Goal: Information Seeking & Learning: Learn about a topic

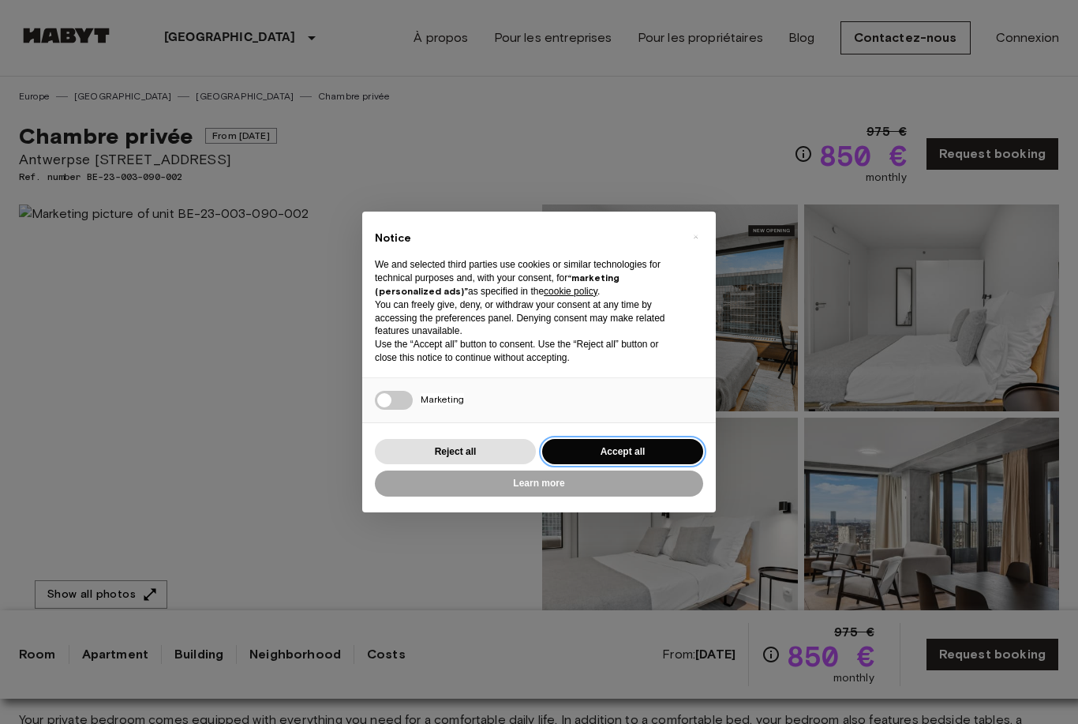
click at [615, 448] on button "Accept all" at bounding box center [622, 452] width 161 height 26
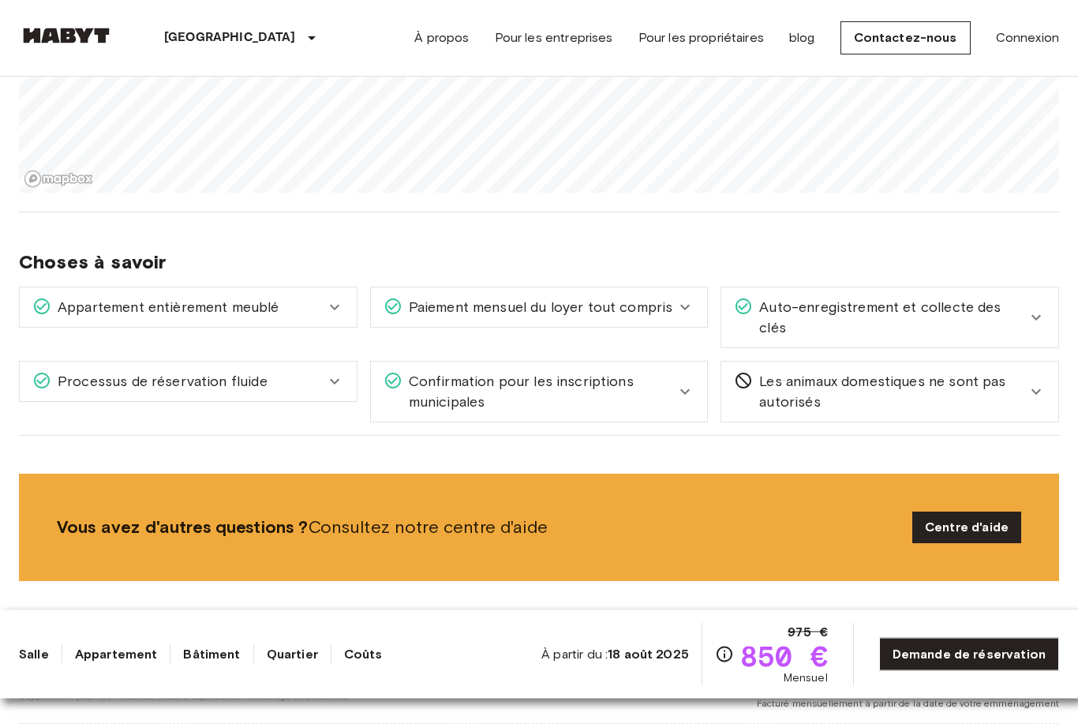
scroll to position [1935, 0]
click at [339, 372] on icon at bounding box center [334, 381] width 19 height 19
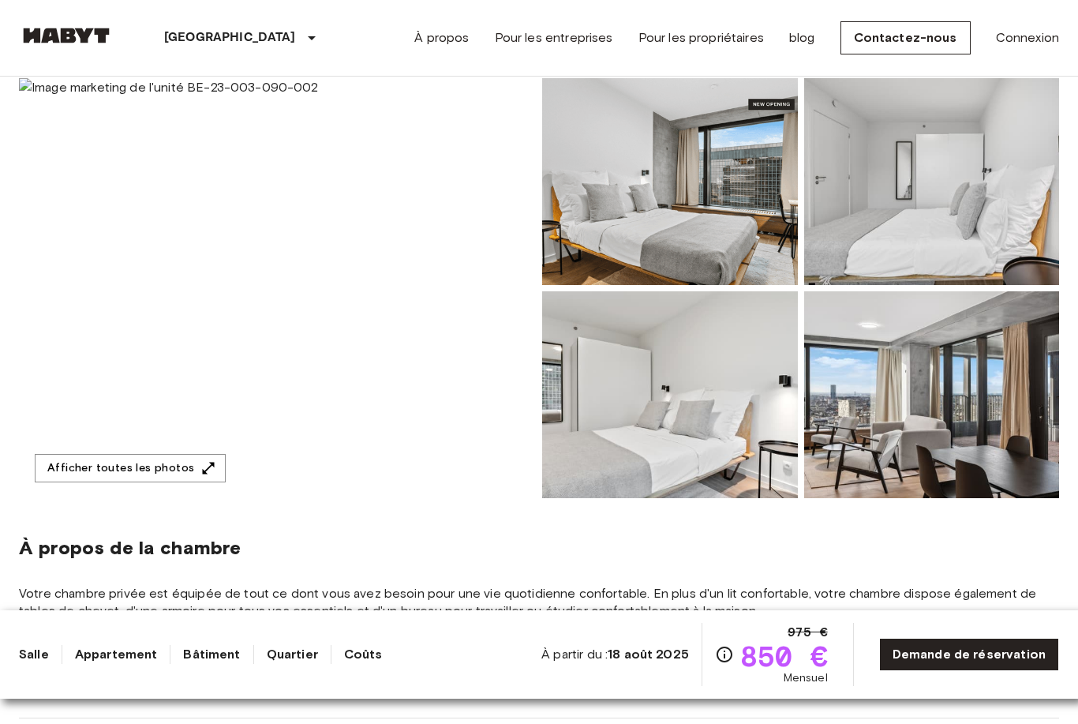
scroll to position [112, 0]
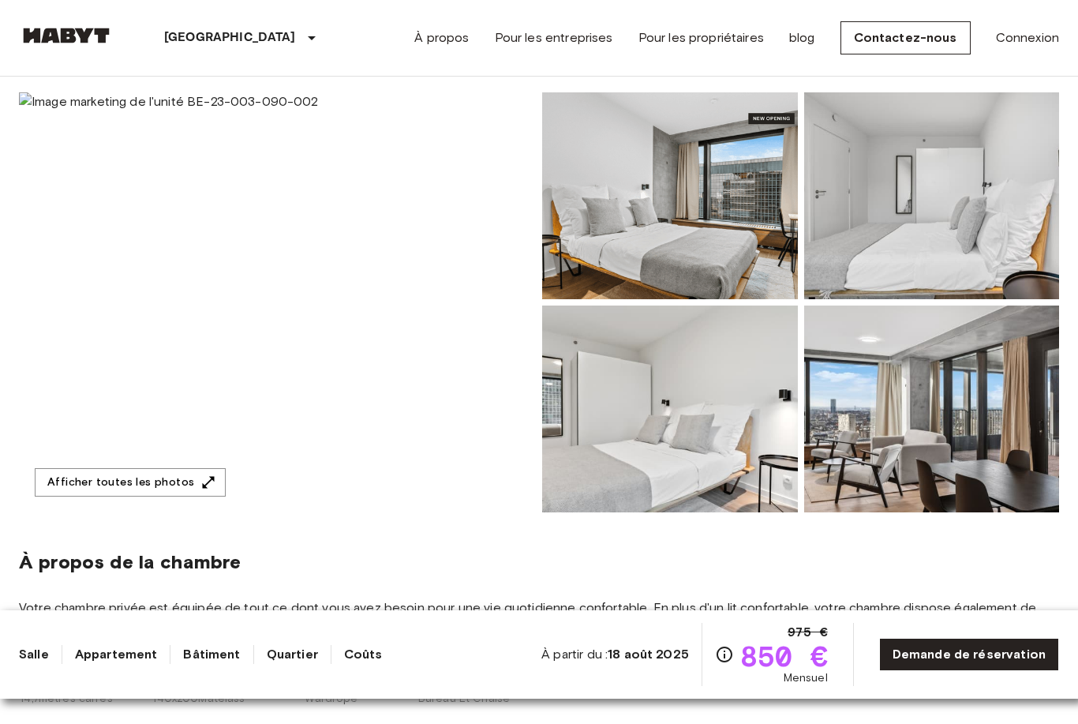
click at [255, 313] on img at bounding box center [277, 302] width 517 height 420
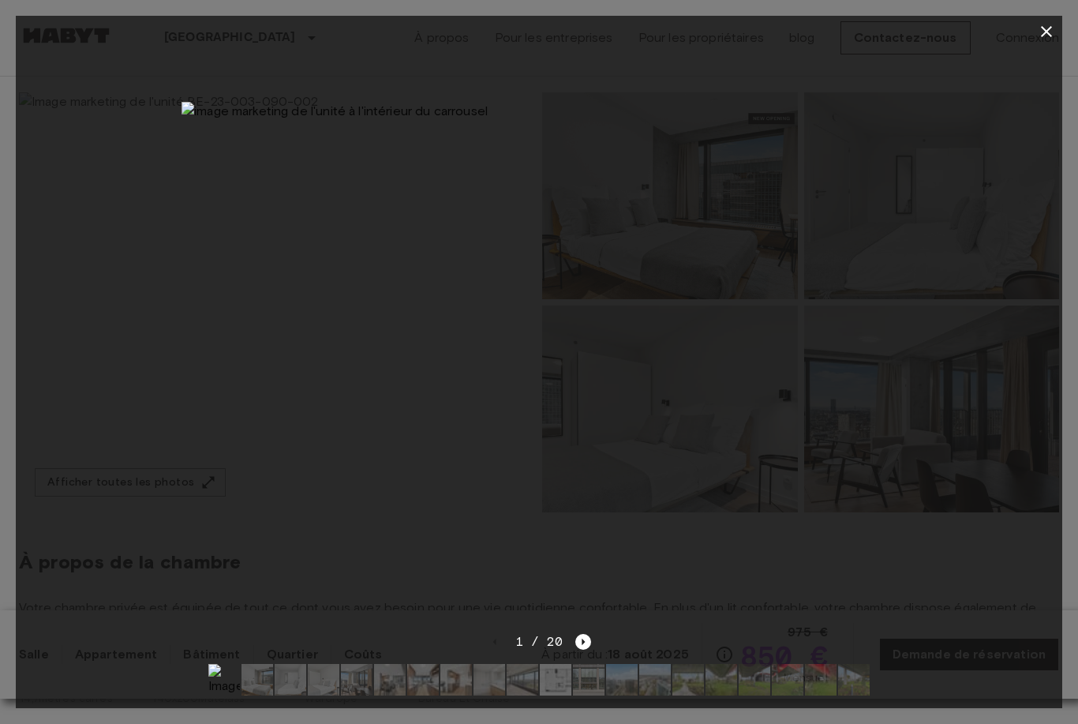
click at [524, 330] on img at bounding box center [539, 340] width 715 height 477
click at [538, 358] on img at bounding box center [539, 340] width 715 height 477
click at [271, 681] on img at bounding box center [258, 680] width 32 height 32
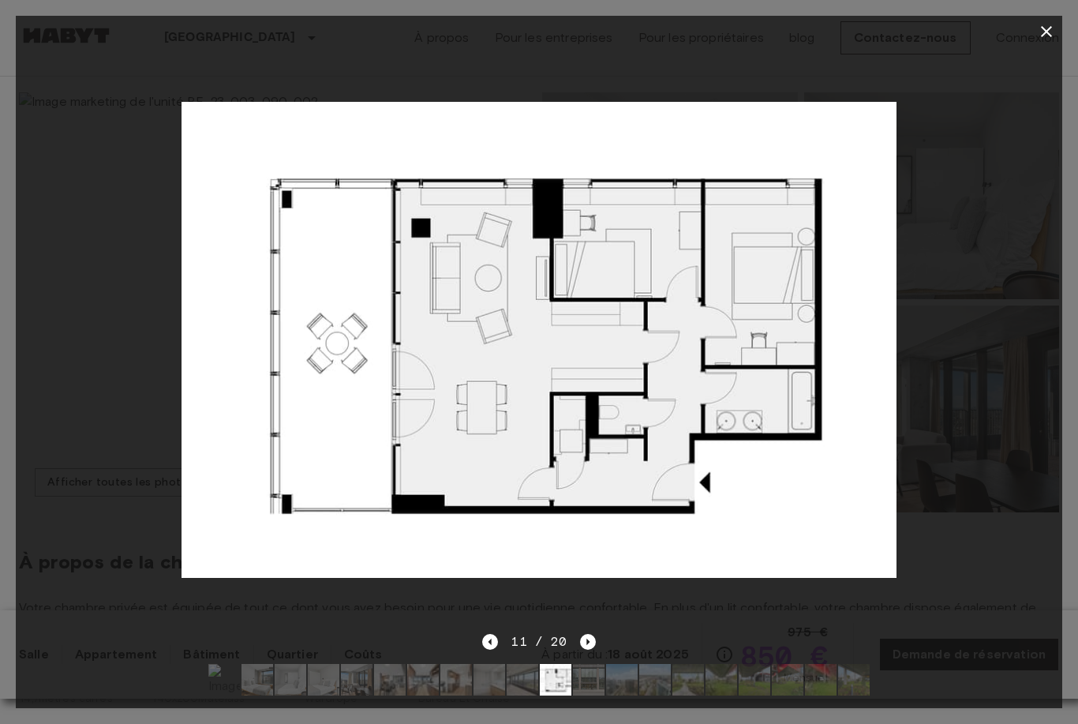
click at [1043, 24] on icon "button" at bounding box center [1046, 31] width 19 height 19
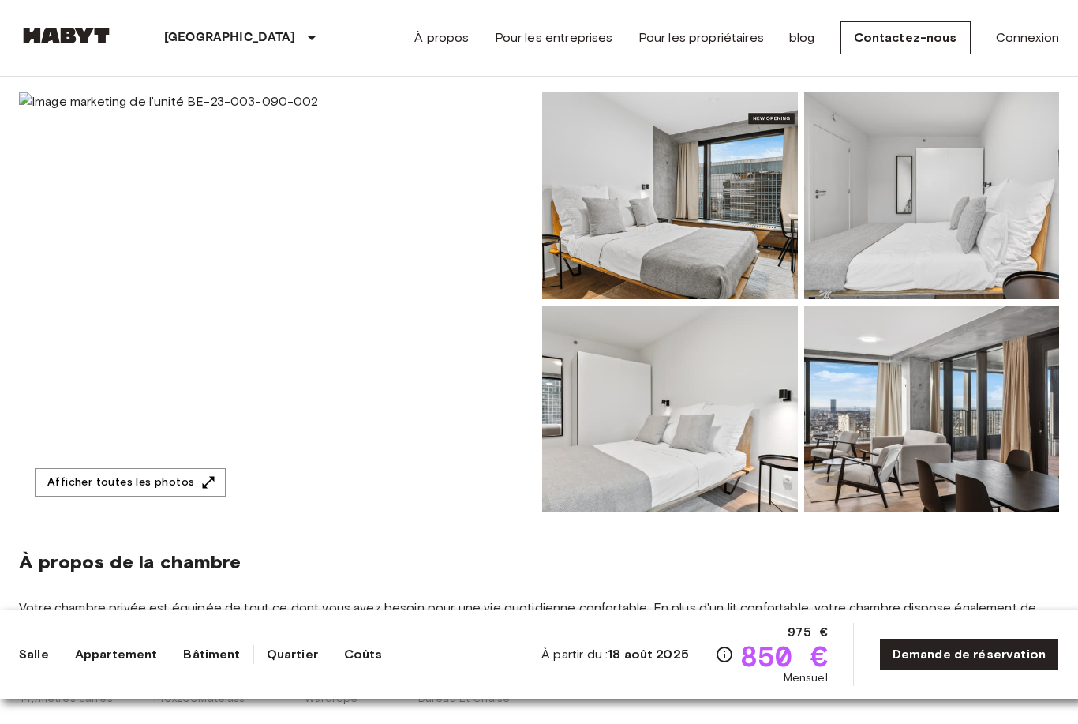
click at [385, 379] on img at bounding box center [277, 302] width 517 height 420
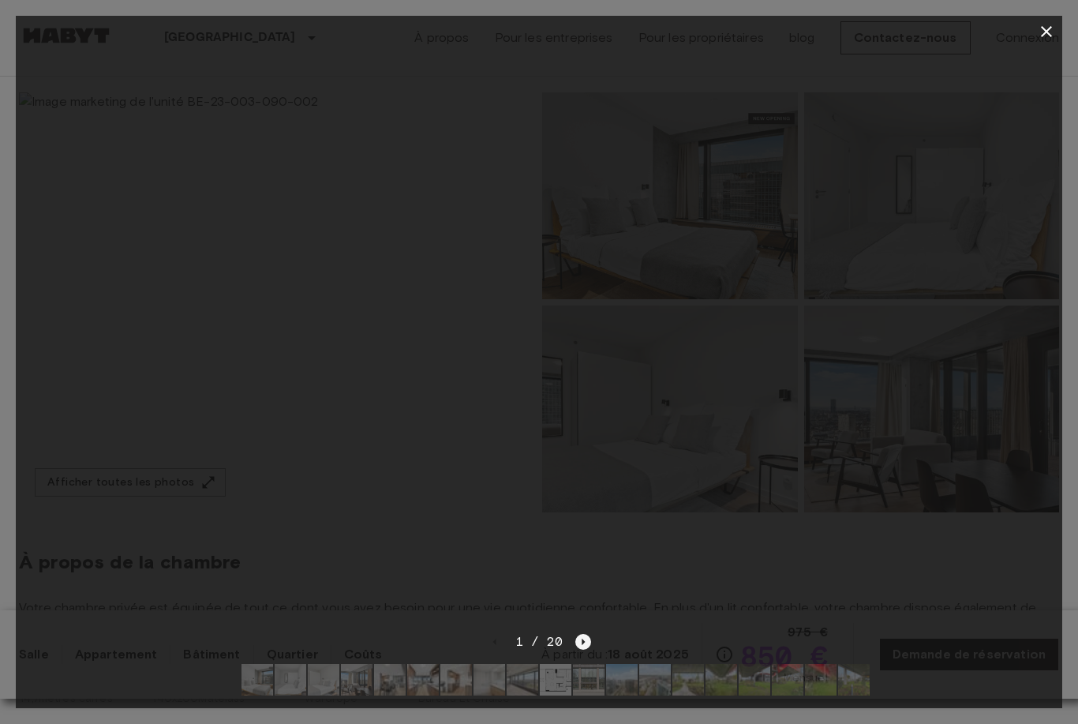
click at [581, 646] on icon "Image suivante" at bounding box center [583, 642] width 16 height 16
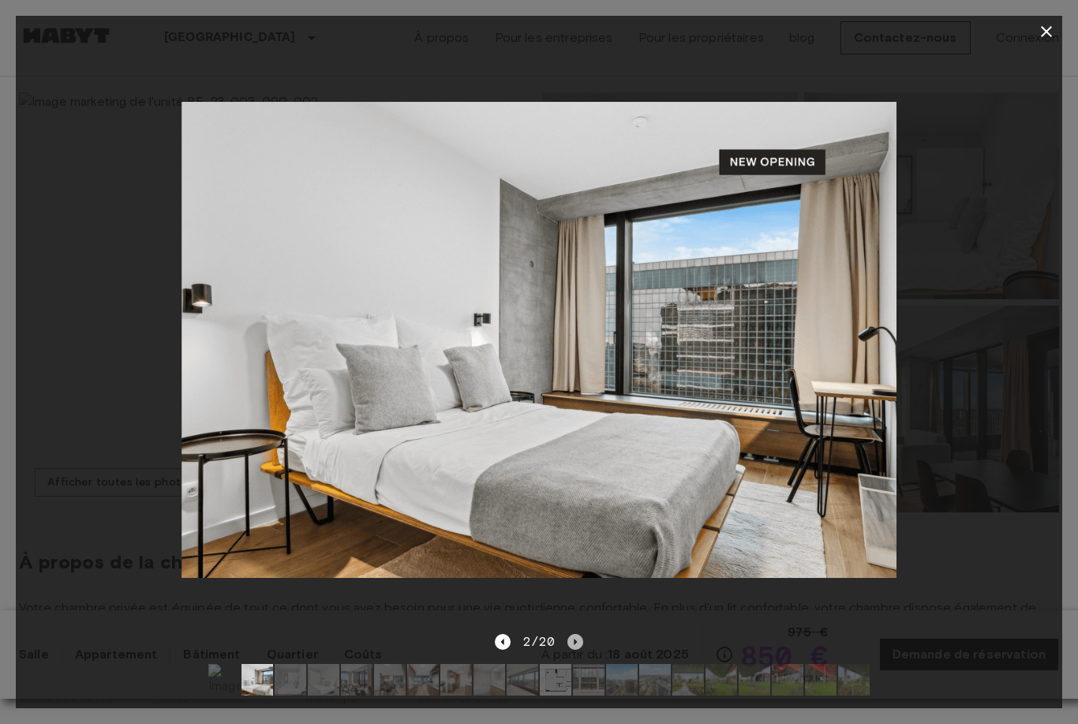
click at [575, 642] on icon "Image suivante" at bounding box center [576, 642] width 3 height 6
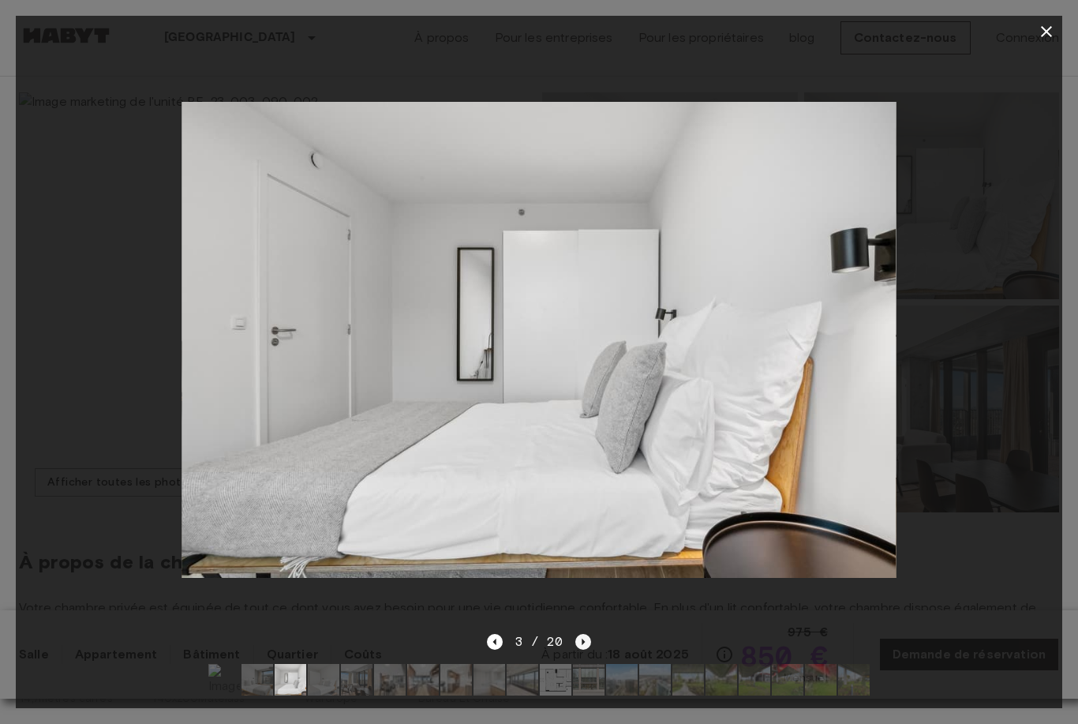
click at [590, 639] on icon "Image suivante" at bounding box center [583, 642] width 16 height 16
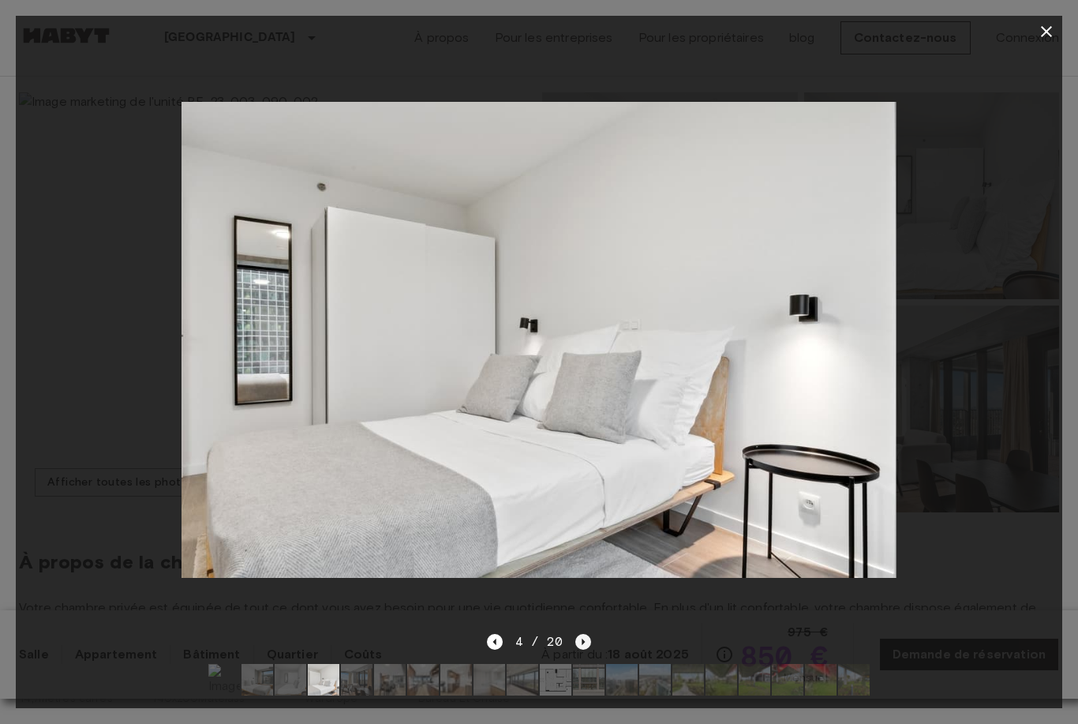
click at [583, 639] on icon "Image suivante" at bounding box center [583, 642] width 16 height 16
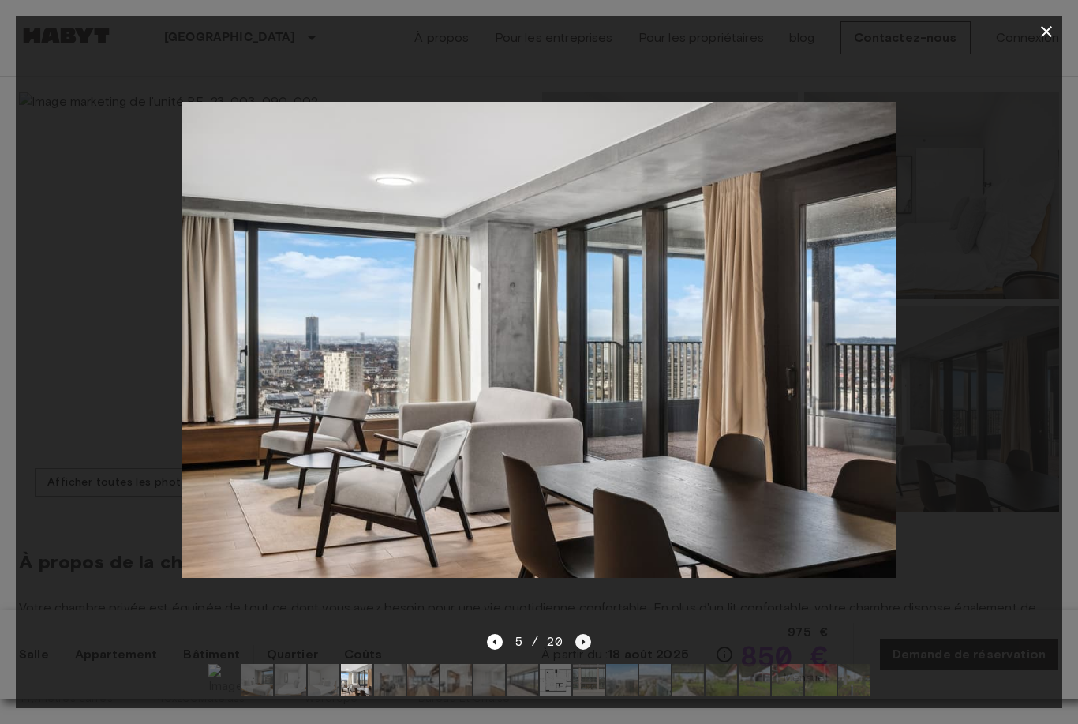
click at [575, 643] on icon "Image suivante" at bounding box center [583, 642] width 16 height 16
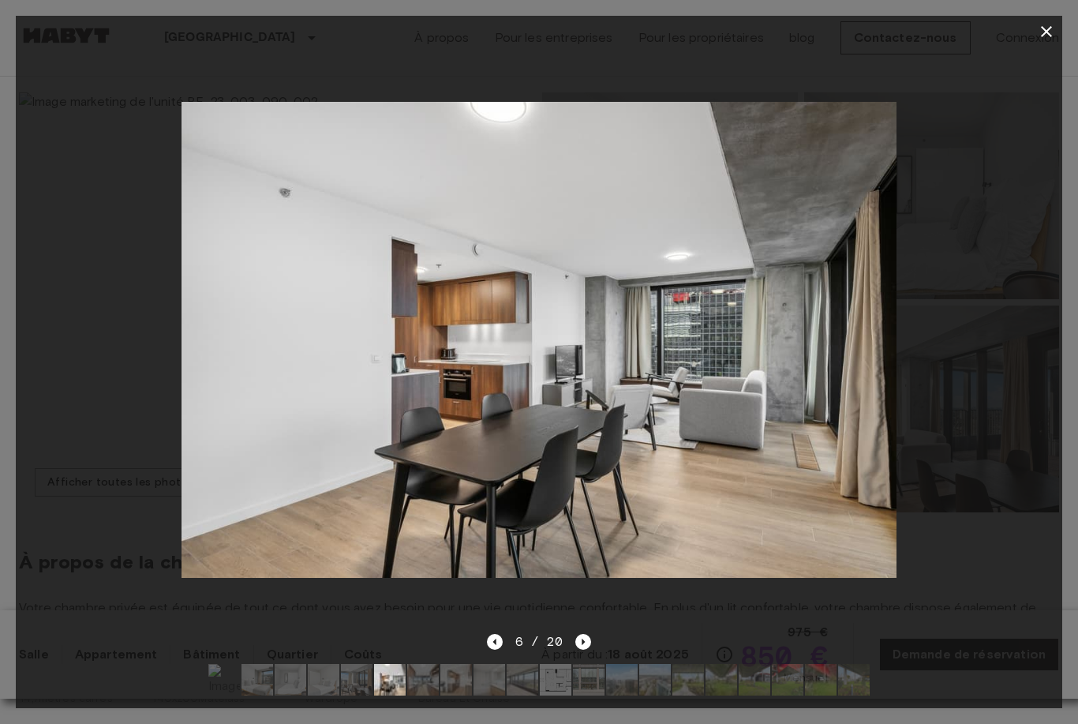
click at [590, 628] on div at bounding box center [539, 339] width 1047 height 585
click at [575, 648] on icon "Image suivante" at bounding box center [583, 642] width 16 height 16
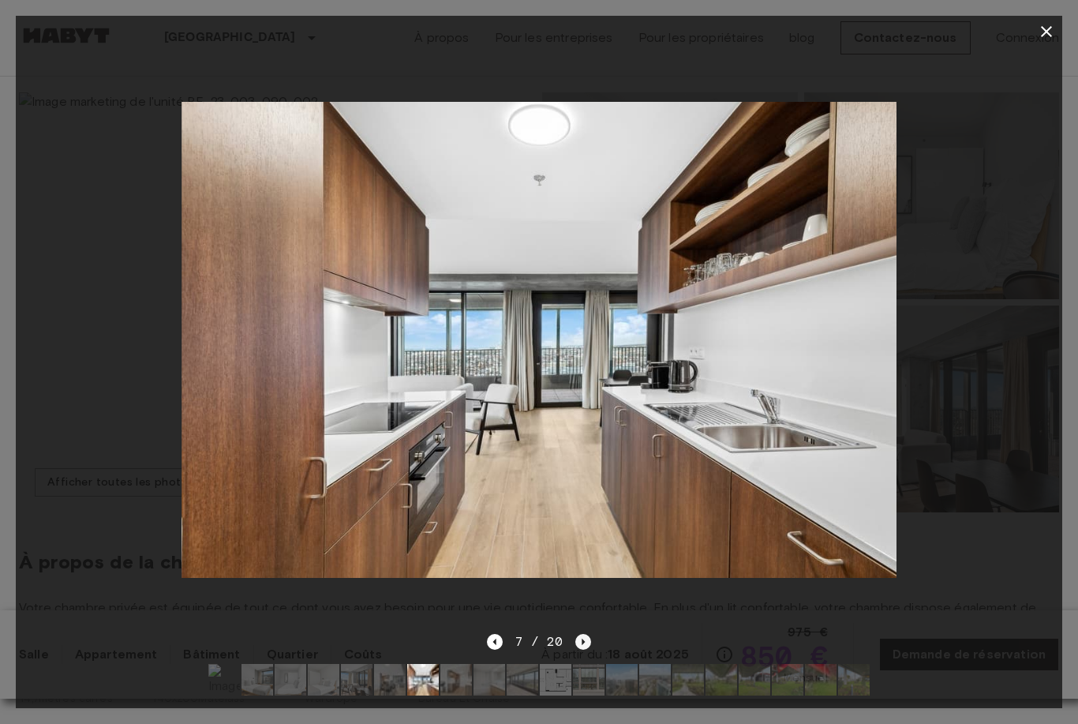
click at [585, 636] on icon "Image suivante" at bounding box center [583, 642] width 16 height 16
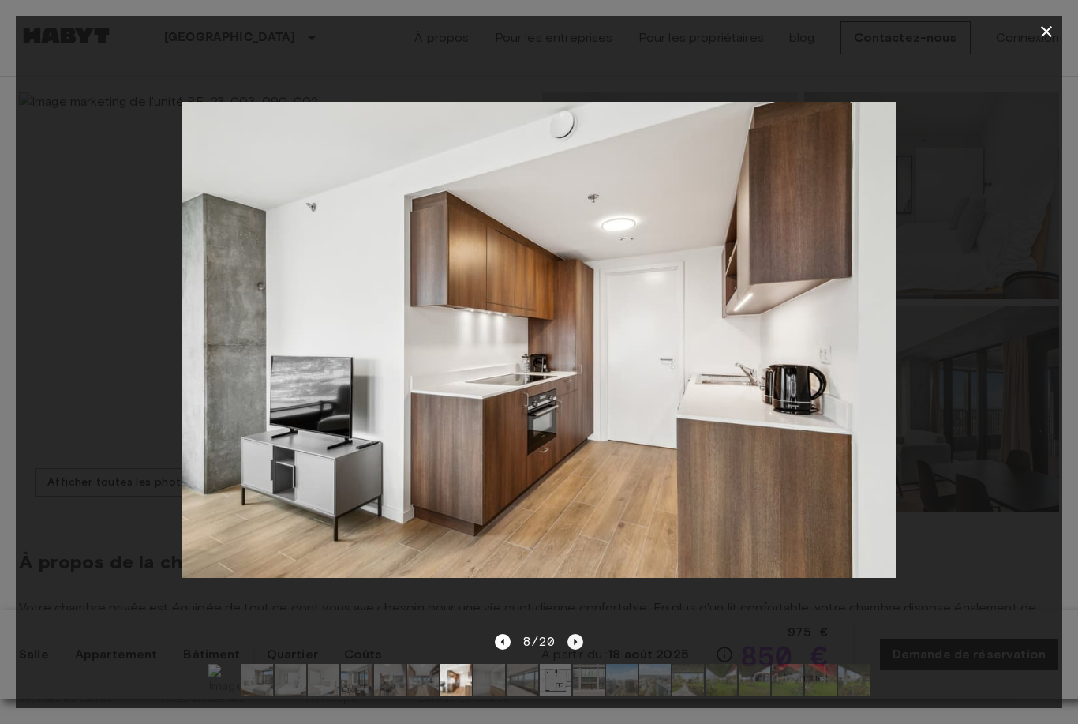
click at [575, 641] on icon "Image suivante" at bounding box center [576, 642] width 3 height 6
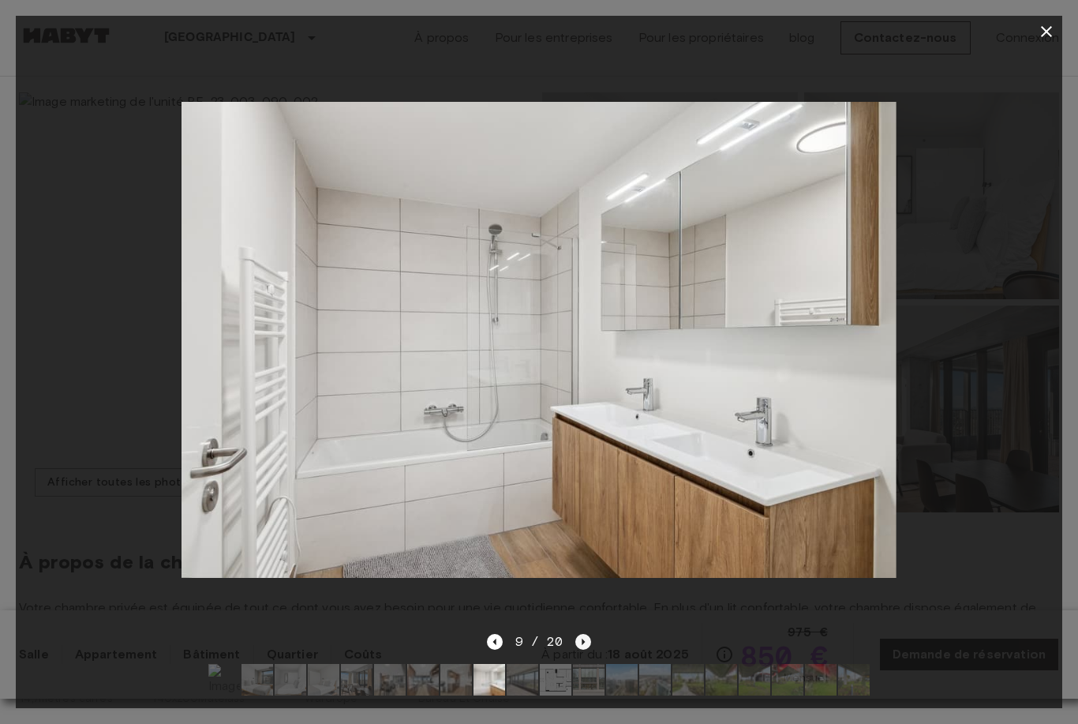
click at [578, 641] on icon "Image suivante" at bounding box center [583, 642] width 16 height 16
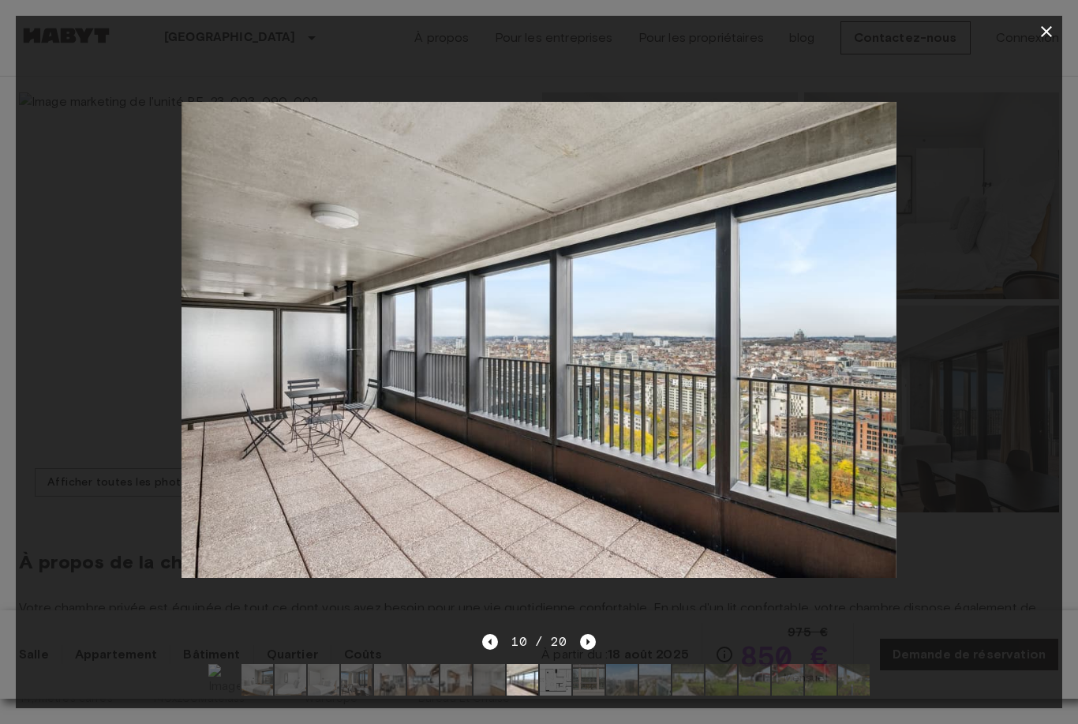
click at [598, 638] on div "10 / 20" at bounding box center [539, 670] width 1047 height 76
click at [594, 646] on icon "Image suivante" at bounding box center [588, 642] width 16 height 16
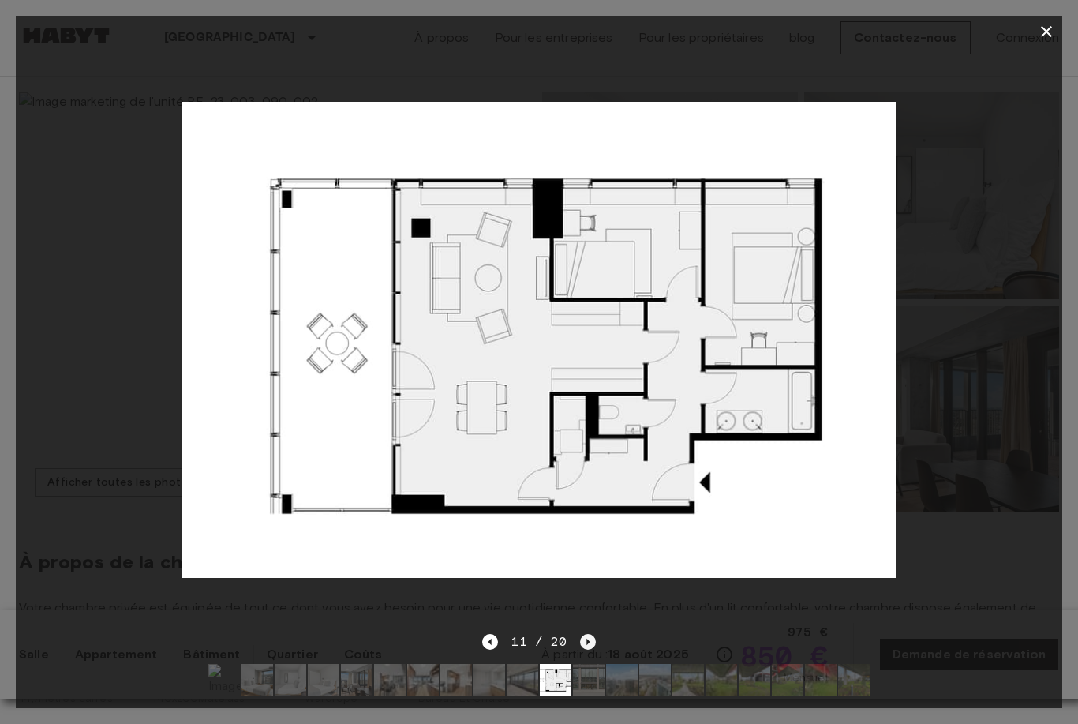
click at [586, 641] on icon "Image suivante" at bounding box center [587, 642] width 3 height 6
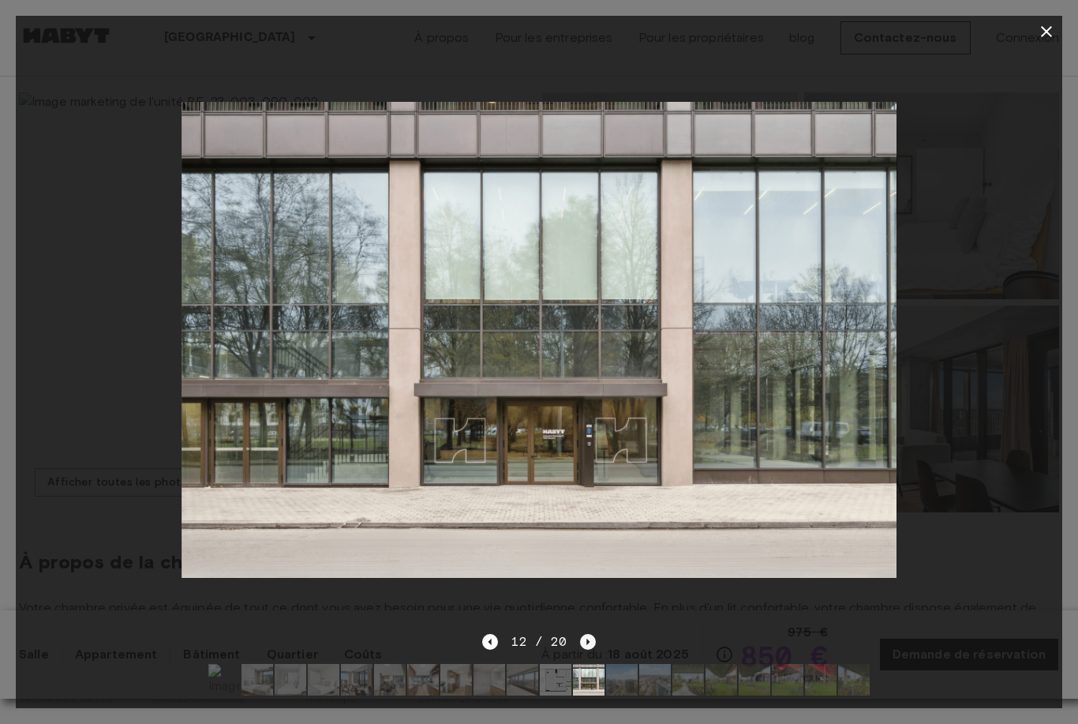
click at [593, 637] on icon "Image suivante" at bounding box center [588, 642] width 16 height 16
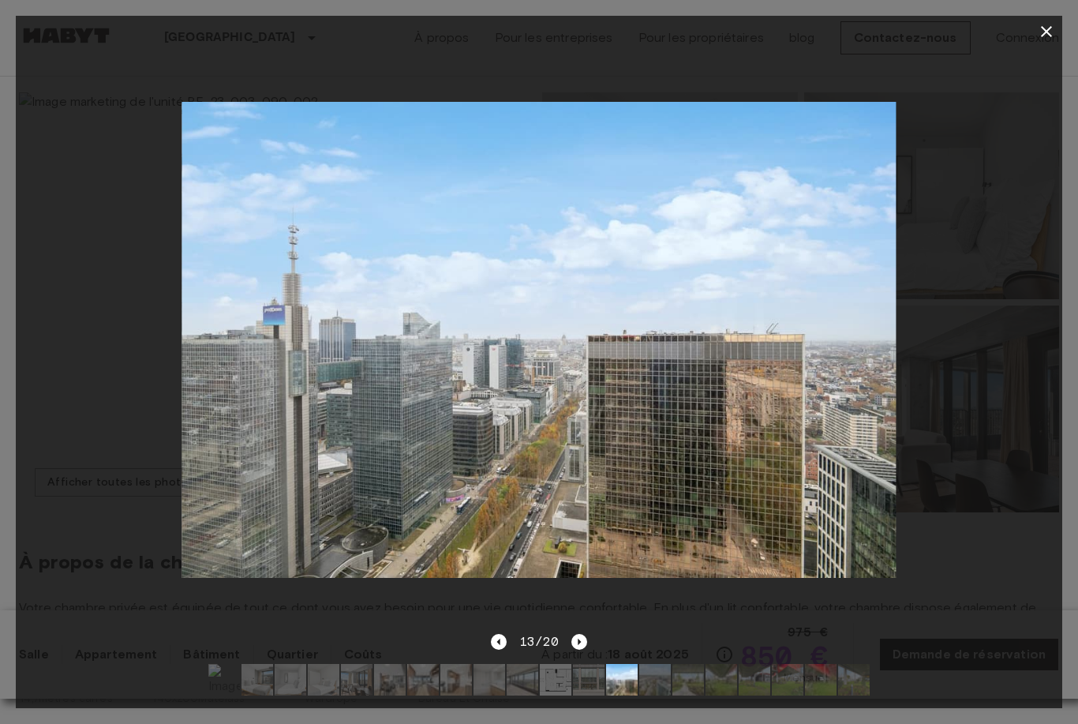
click at [496, 631] on div at bounding box center [539, 339] width 1047 height 585
click at [502, 640] on icon "Image précédente" at bounding box center [499, 642] width 16 height 16
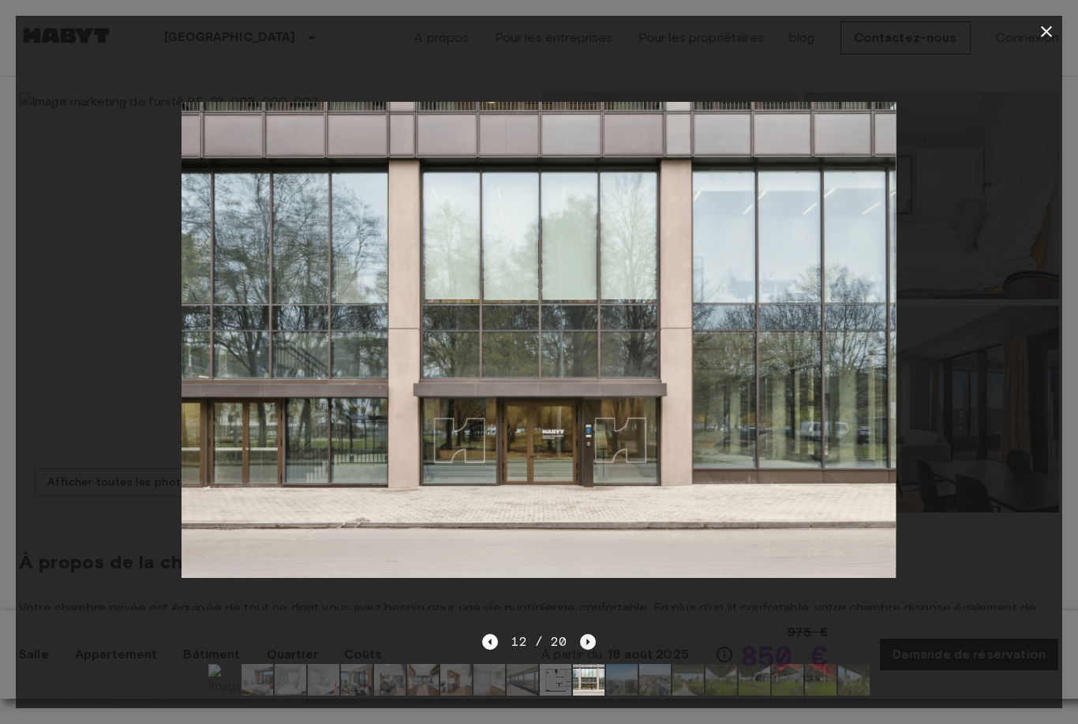
click at [586, 639] on icon "Image suivante" at bounding box center [587, 642] width 3 height 6
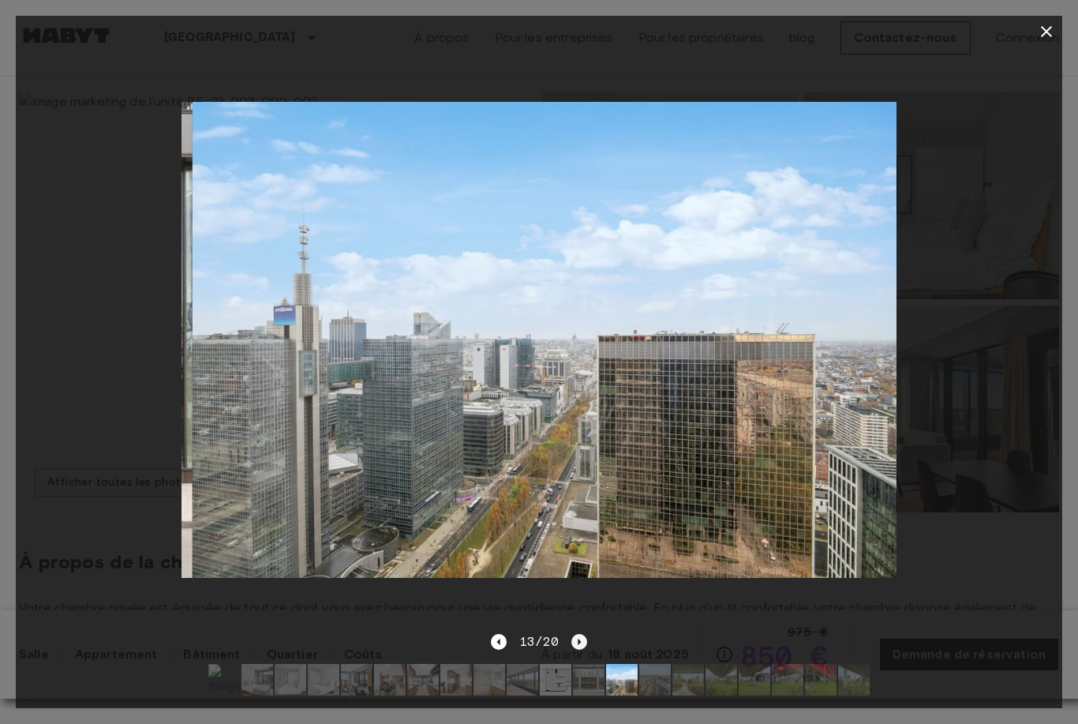
click at [586, 637] on icon "Image suivante" at bounding box center [579, 642] width 16 height 16
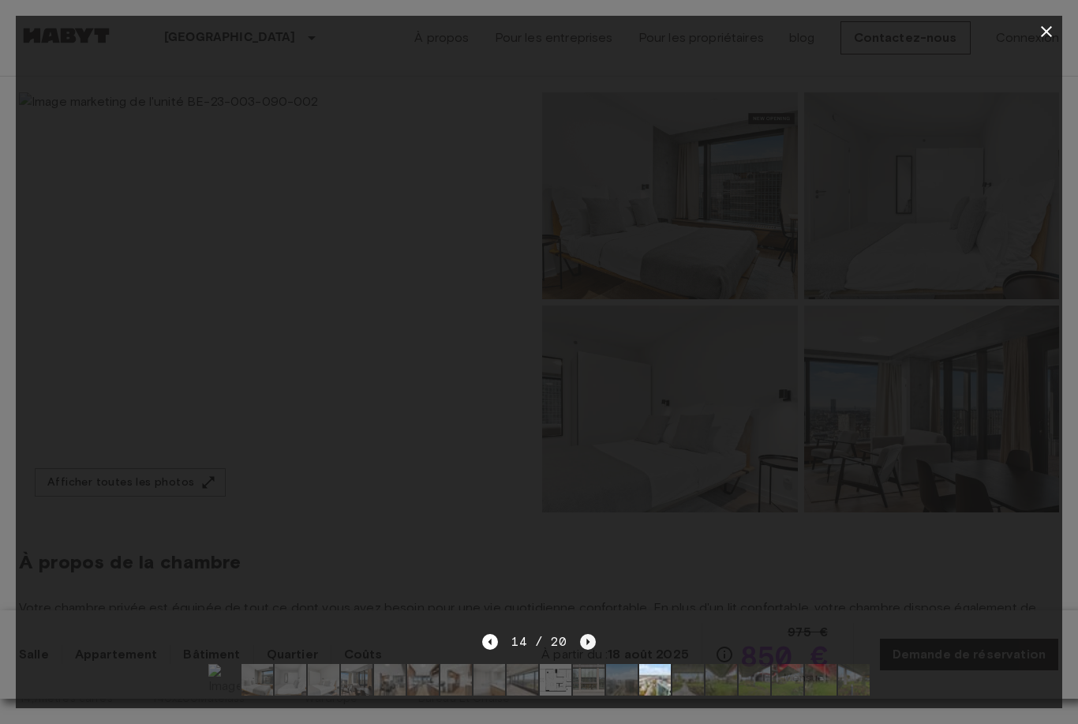
click at [594, 647] on icon "Image suivante" at bounding box center [588, 642] width 16 height 16
click at [583, 644] on icon "Image suivante" at bounding box center [579, 642] width 16 height 16
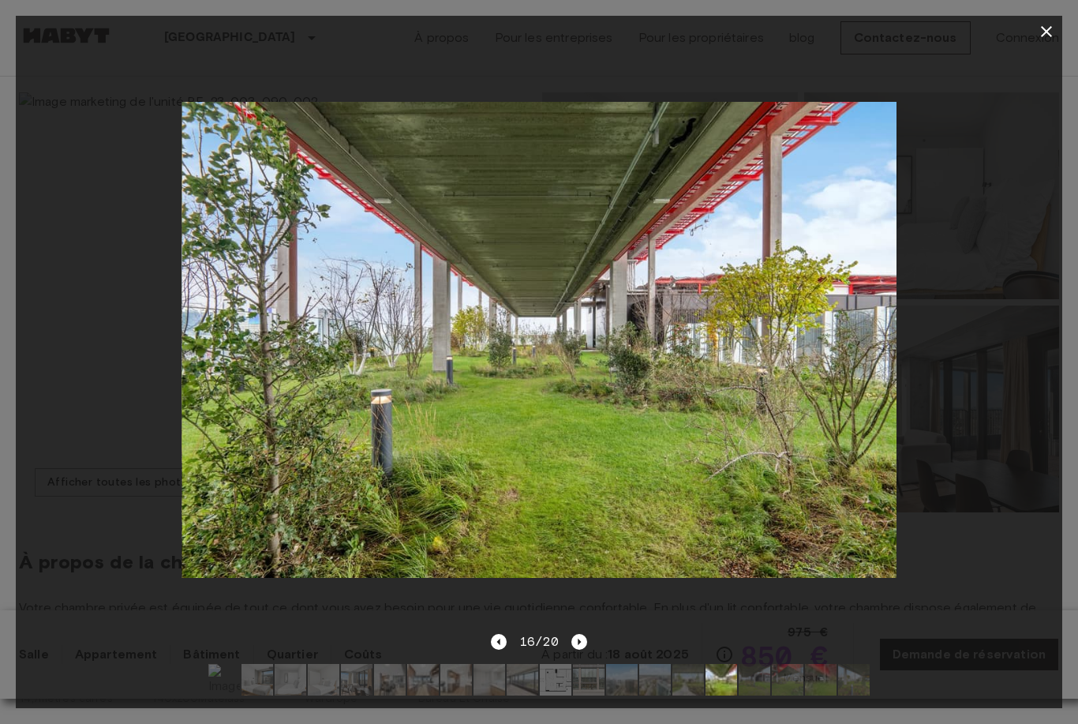
click at [583, 661] on div at bounding box center [539, 679] width 687 height 57
click at [1060, 24] on button "button" at bounding box center [1047, 32] width 32 height 32
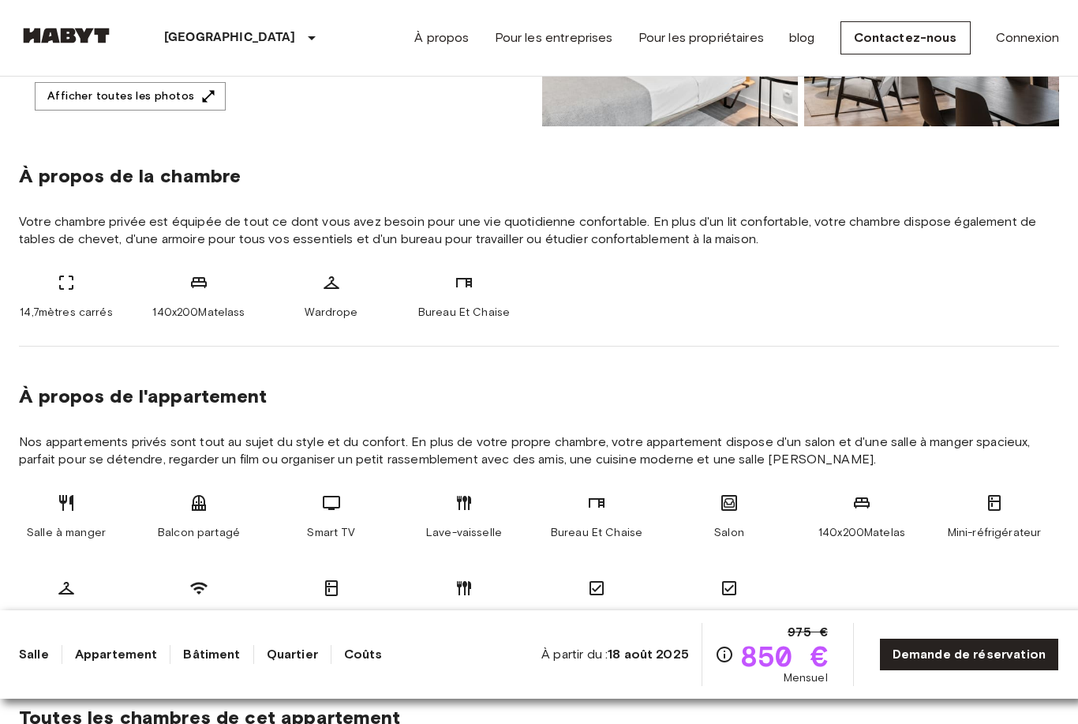
scroll to position [0, 0]
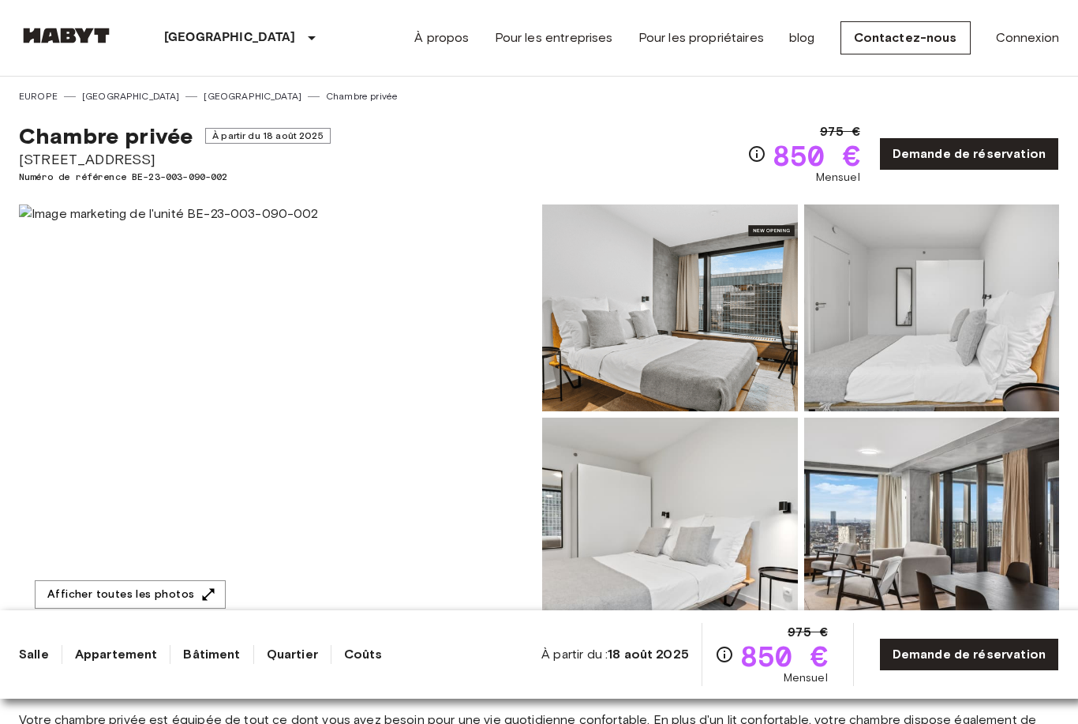
click at [204, 93] on link "[GEOGRAPHIC_DATA]" at bounding box center [253, 96] width 98 height 14
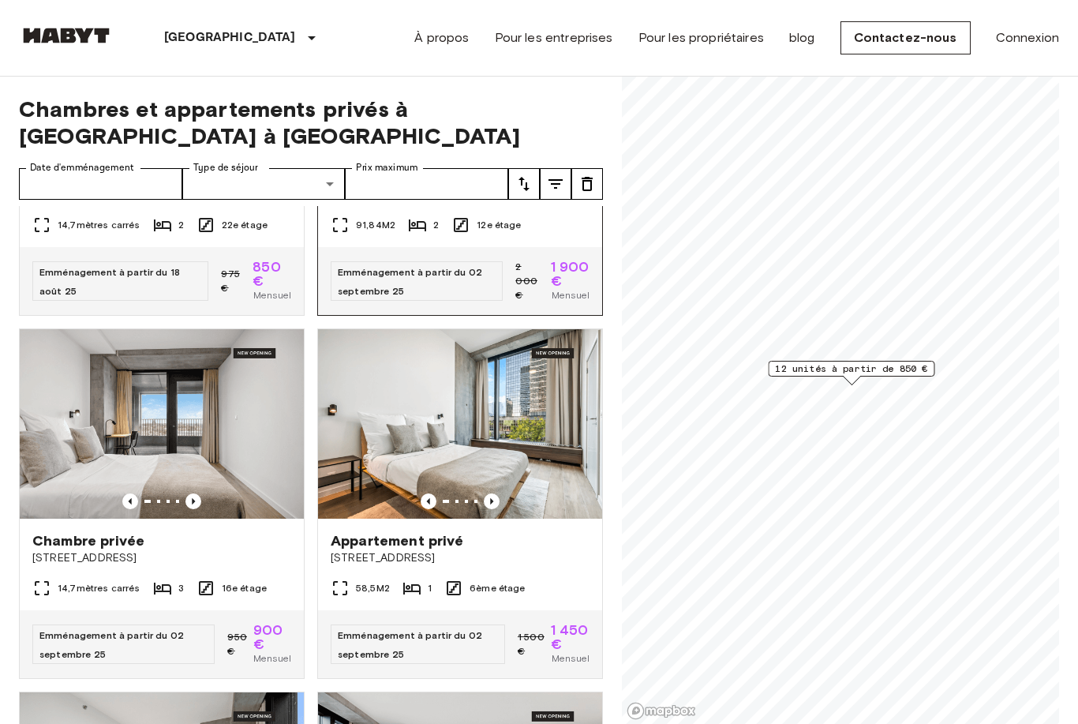
scroll to position [258, 0]
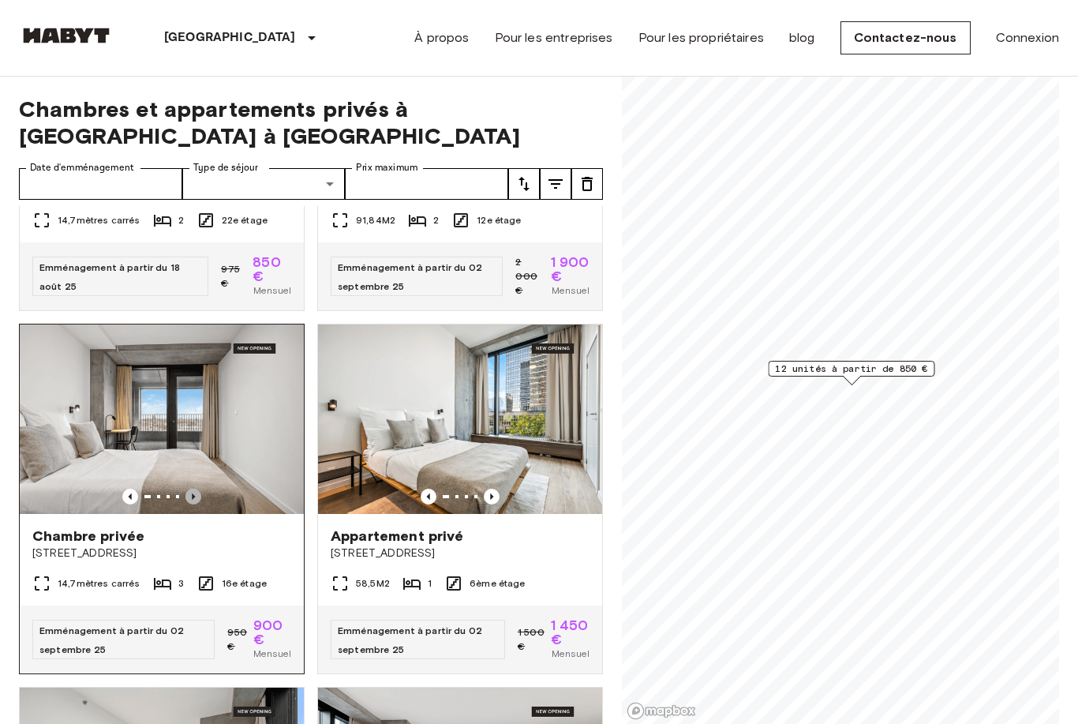
click at [193, 504] on icon "Image précédente" at bounding box center [193, 497] width 16 height 16
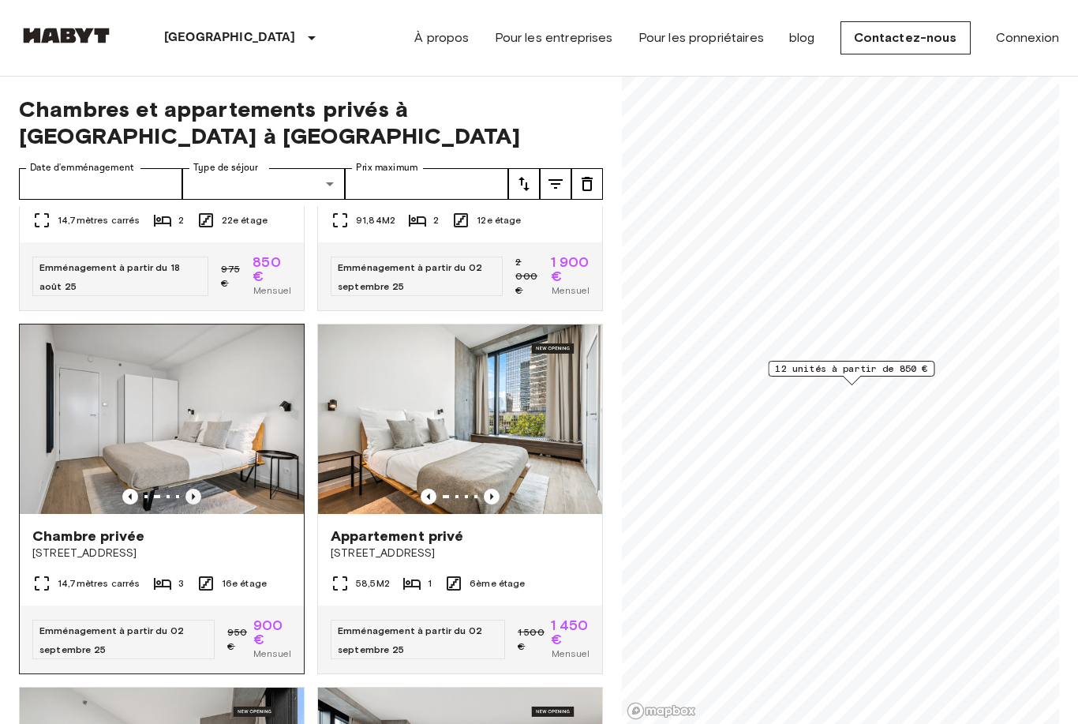
click at [193, 504] on icon "Image précédente" at bounding box center [193, 497] width 16 height 16
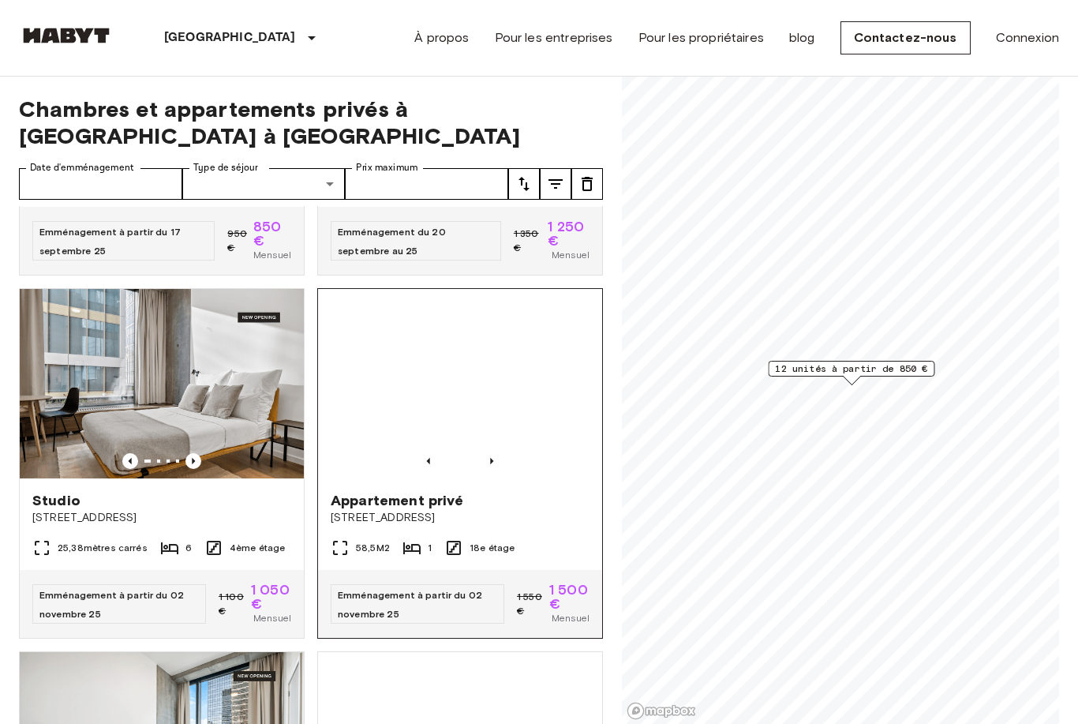
scroll to position [1027, 0]
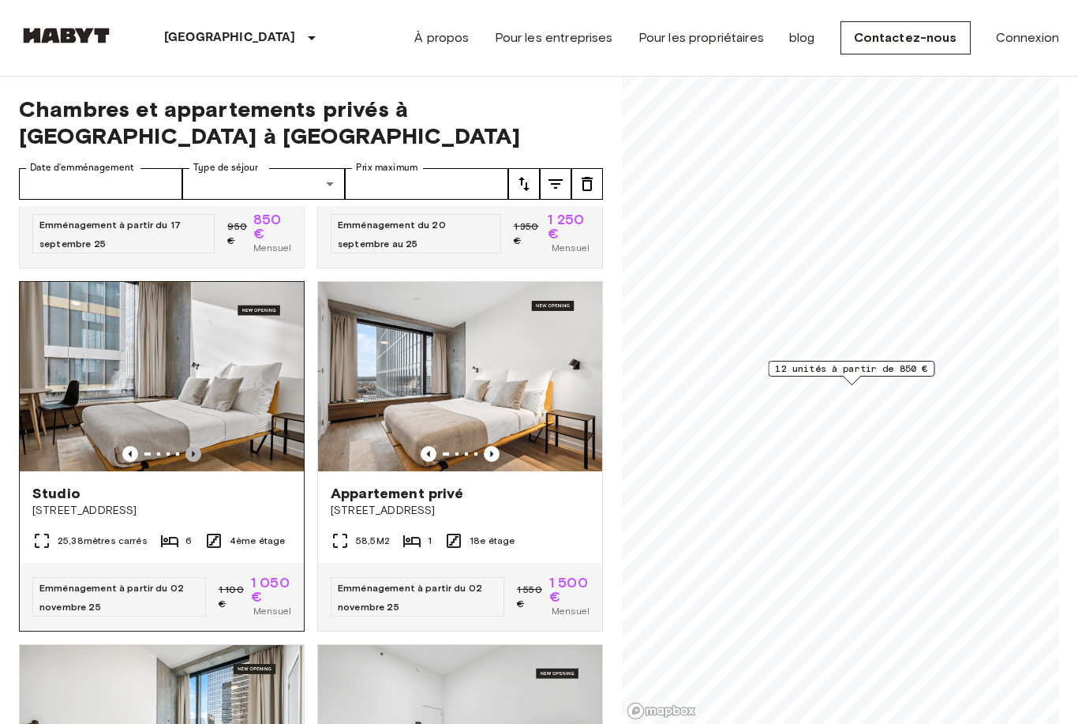
click at [190, 462] on icon "Image précédente" at bounding box center [193, 454] width 16 height 16
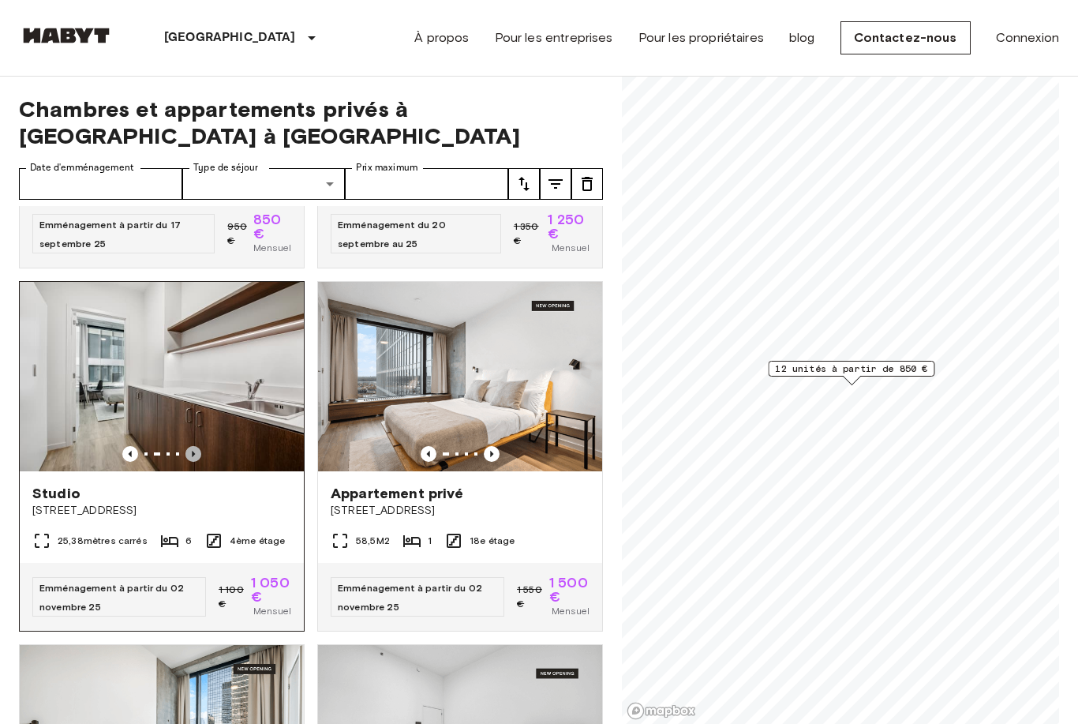
click at [190, 462] on icon "Image précédente" at bounding box center [193, 454] width 16 height 16
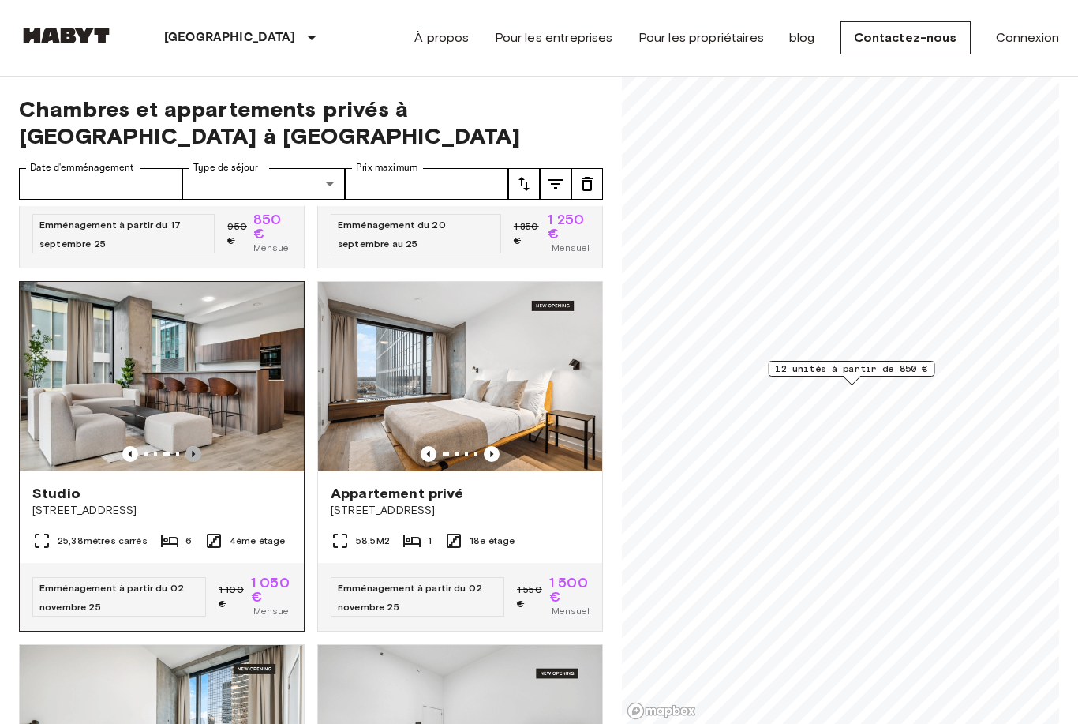
click at [190, 462] on icon "Image précédente" at bounding box center [193, 454] width 16 height 16
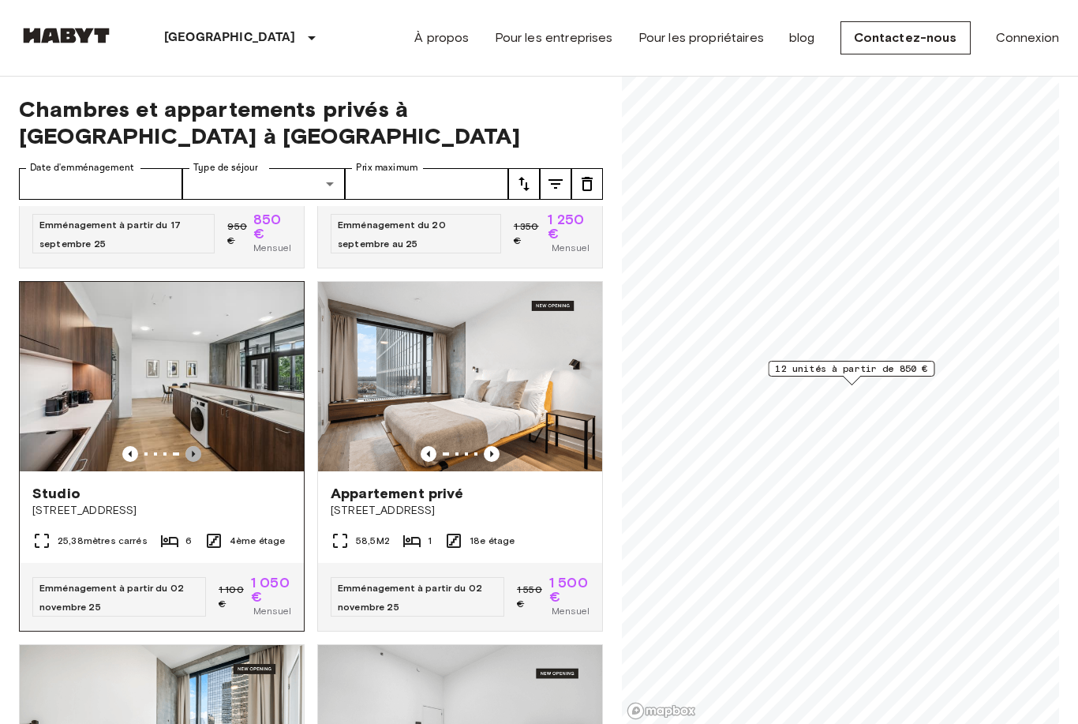
click at [190, 462] on icon "Image précédente" at bounding box center [193, 454] width 16 height 16
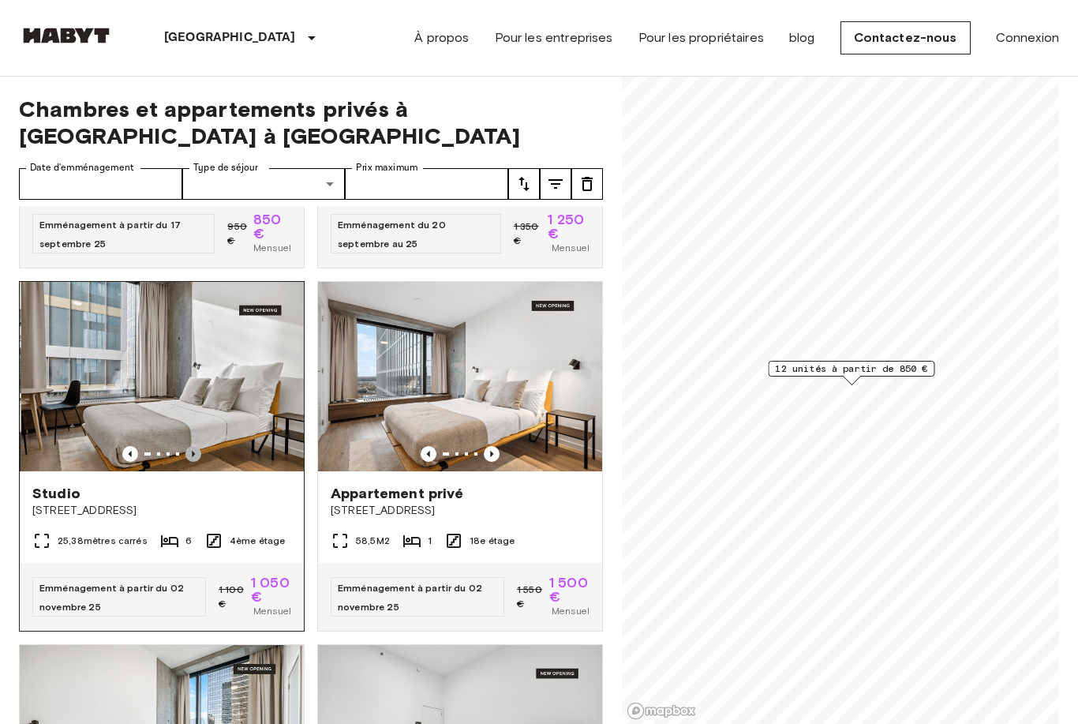
click at [190, 462] on icon "Image précédente" at bounding box center [193, 454] width 16 height 16
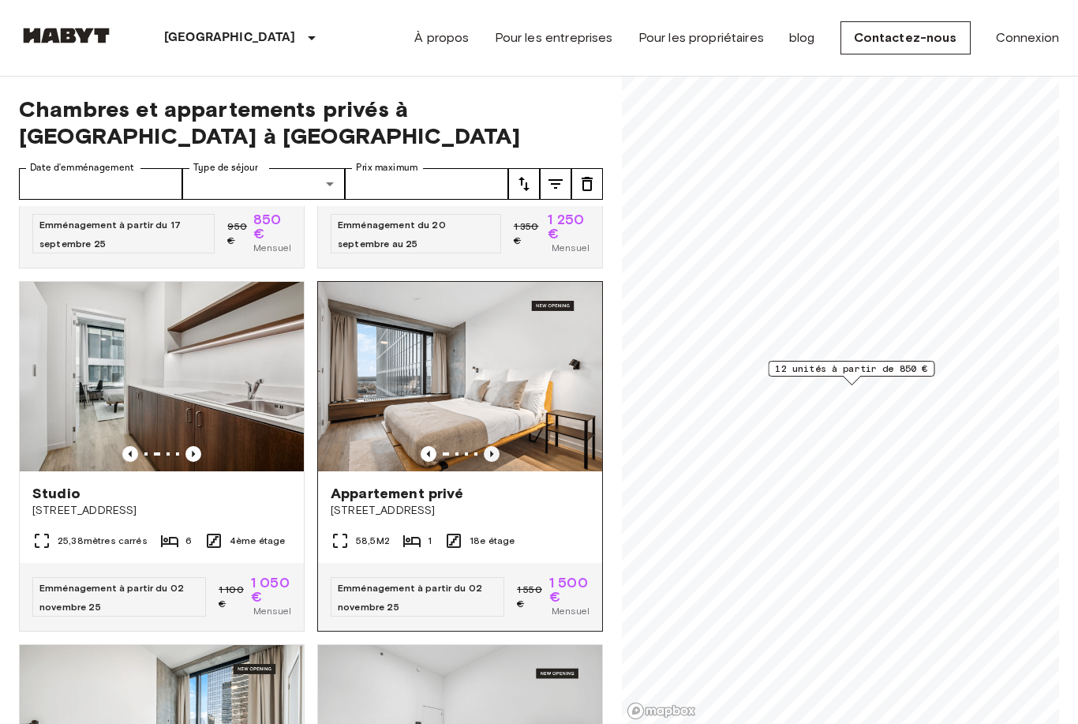
click at [489, 462] on icon "Image précédente" at bounding box center [492, 454] width 16 height 16
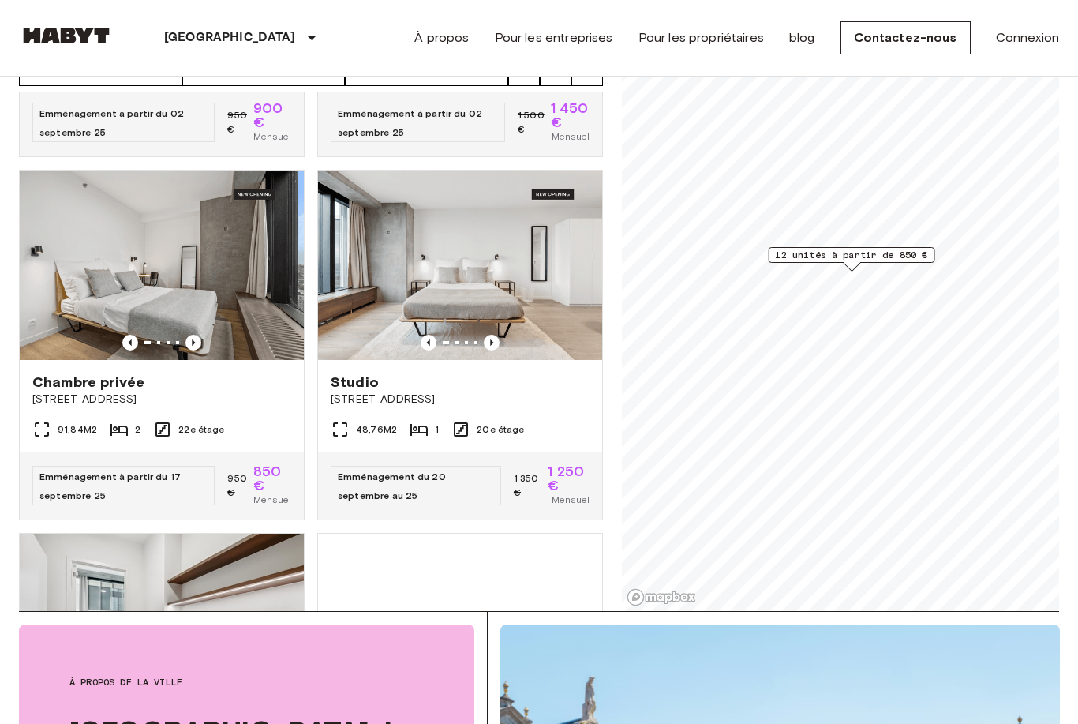
scroll to position [661, 0]
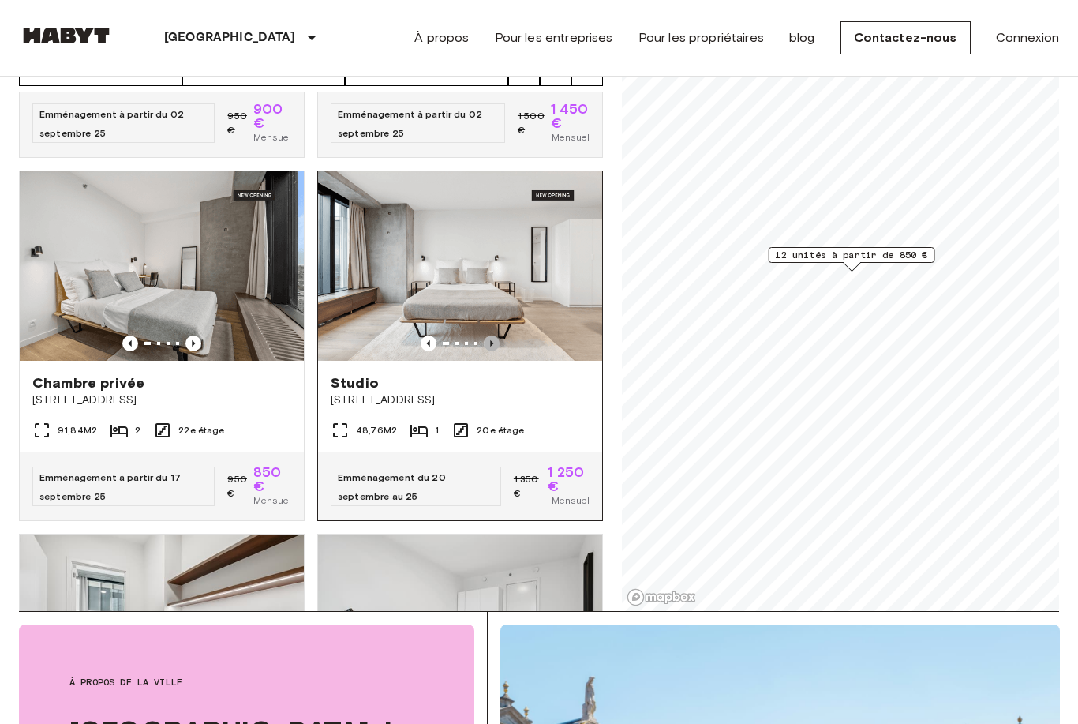
click at [495, 351] on icon "Image précédente" at bounding box center [492, 343] width 16 height 16
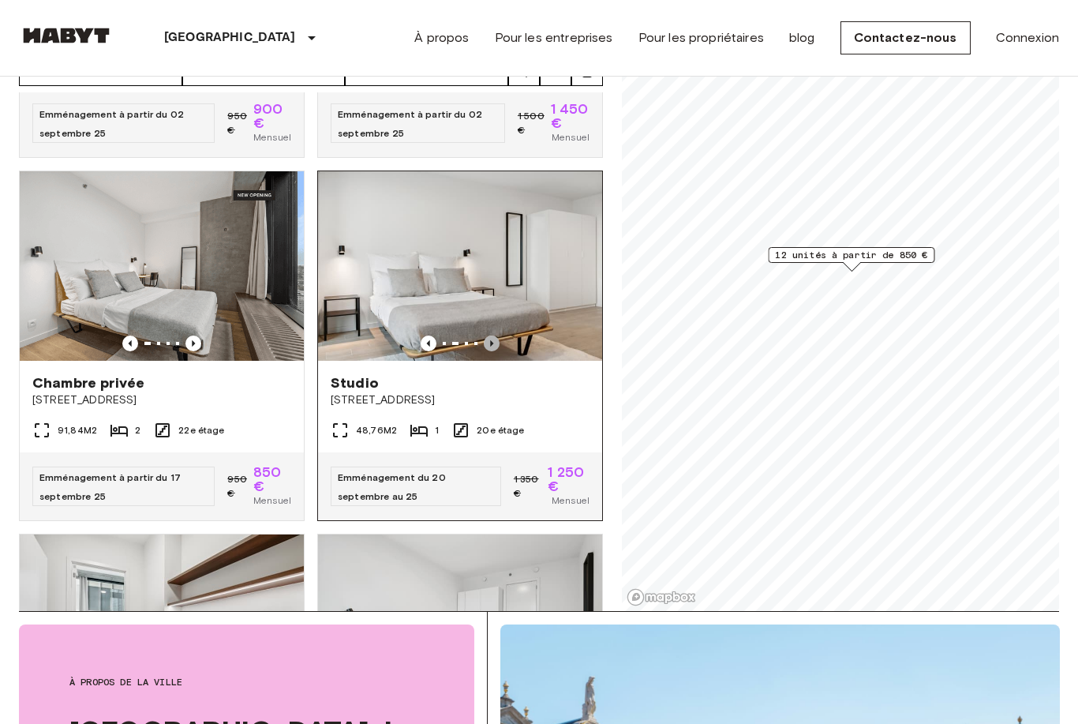
click at [494, 351] on icon "Image précédente" at bounding box center [492, 343] width 16 height 16
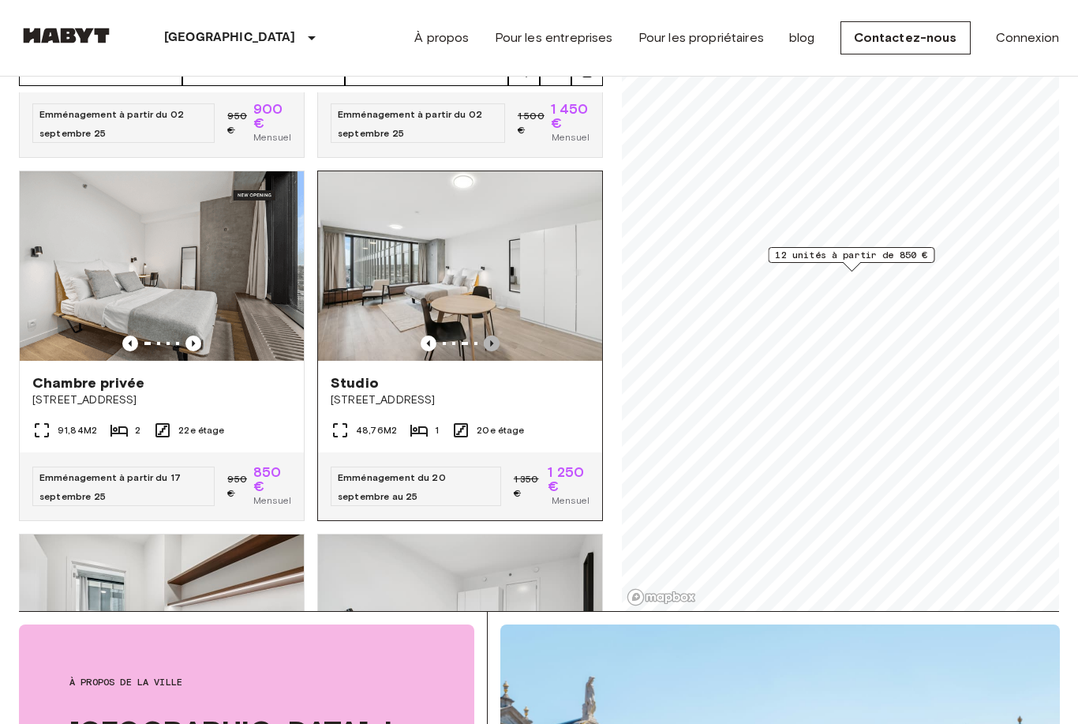
click at [495, 351] on icon "Image précédente" at bounding box center [492, 343] width 16 height 16
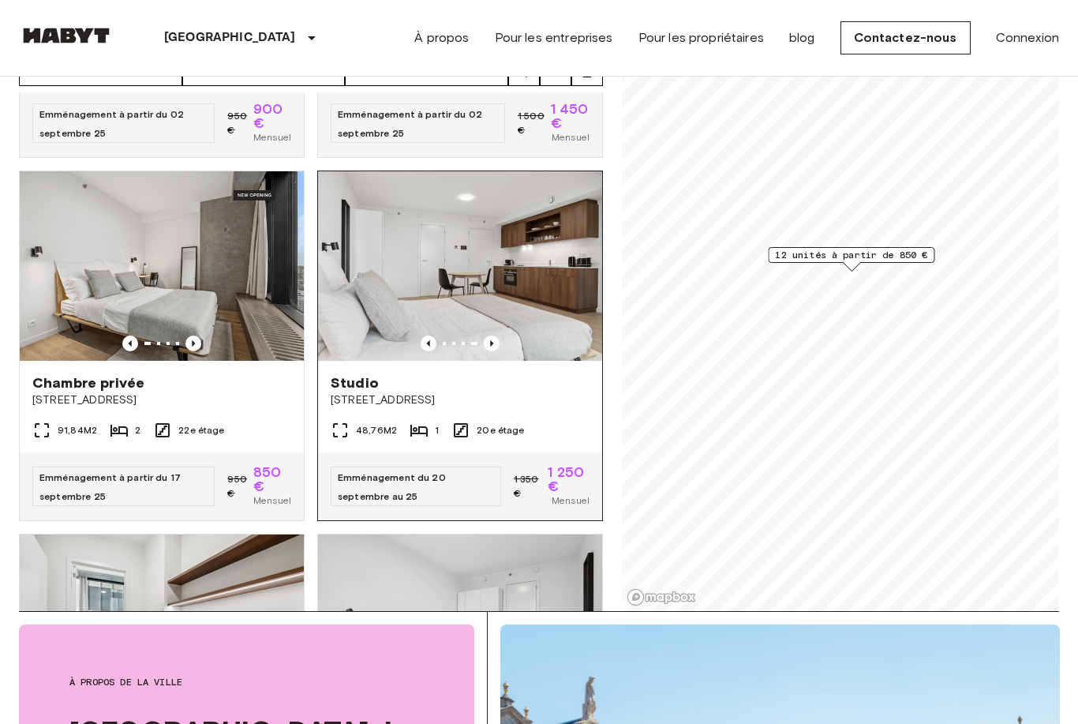
click at [484, 296] on img at bounding box center [460, 265] width 284 height 189
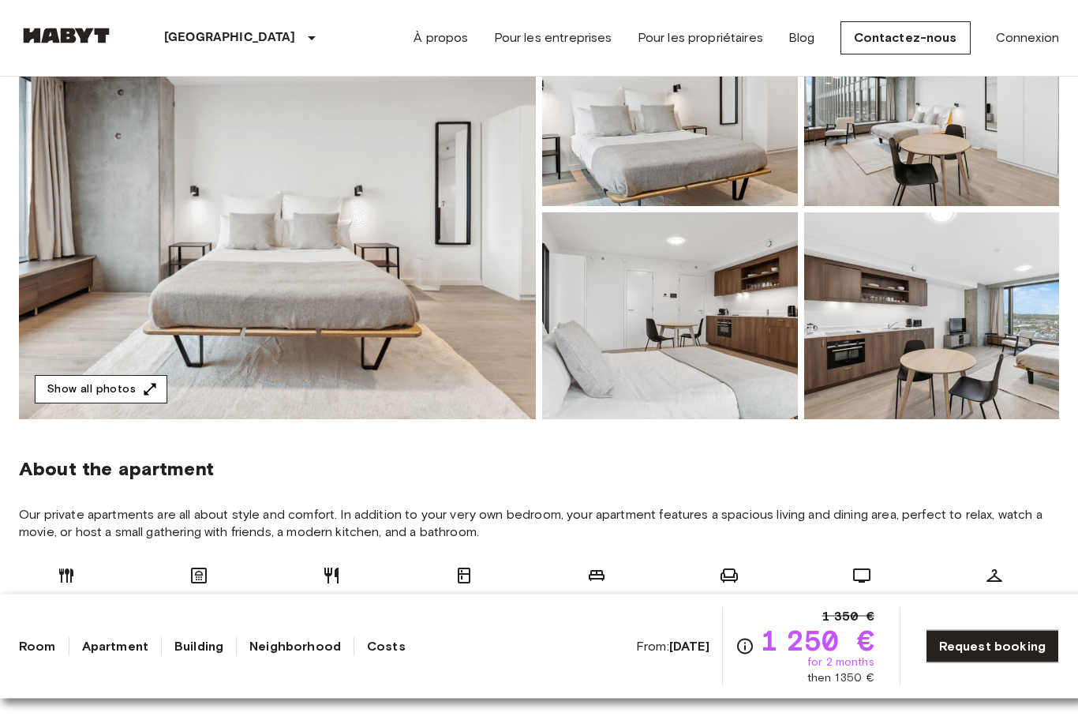
scroll to position [221, 0]
click at [100, 399] on button "Show all photos" at bounding box center [101, 389] width 133 height 29
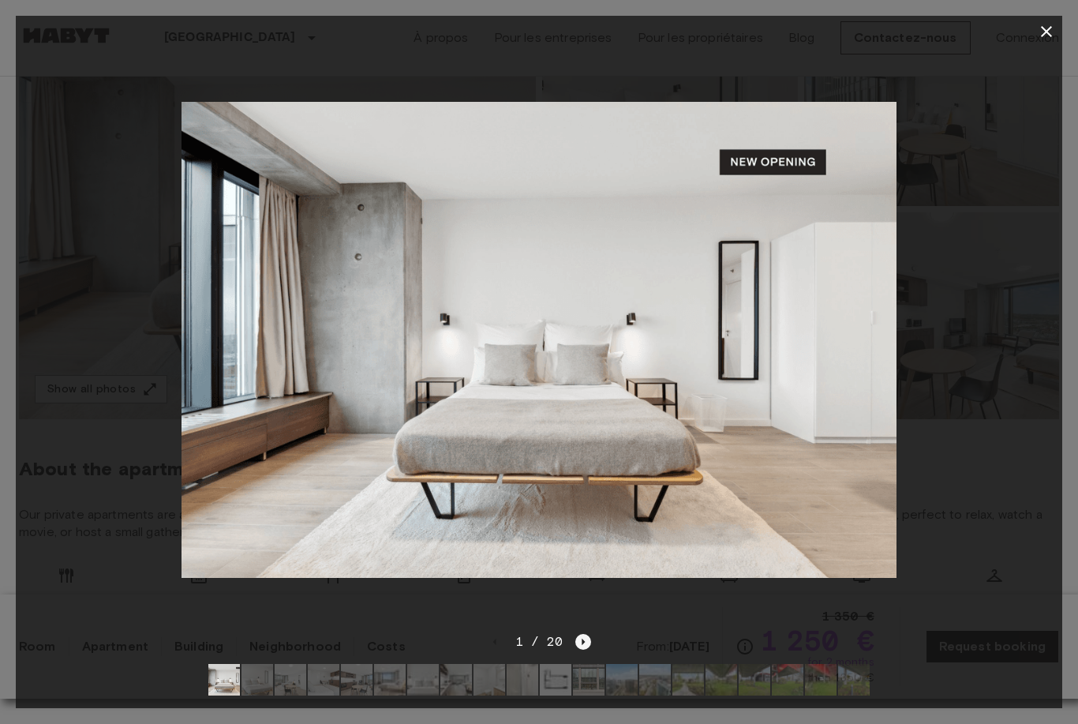
click at [583, 650] on icon "Next image" at bounding box center [583, 642] width 16 height 16
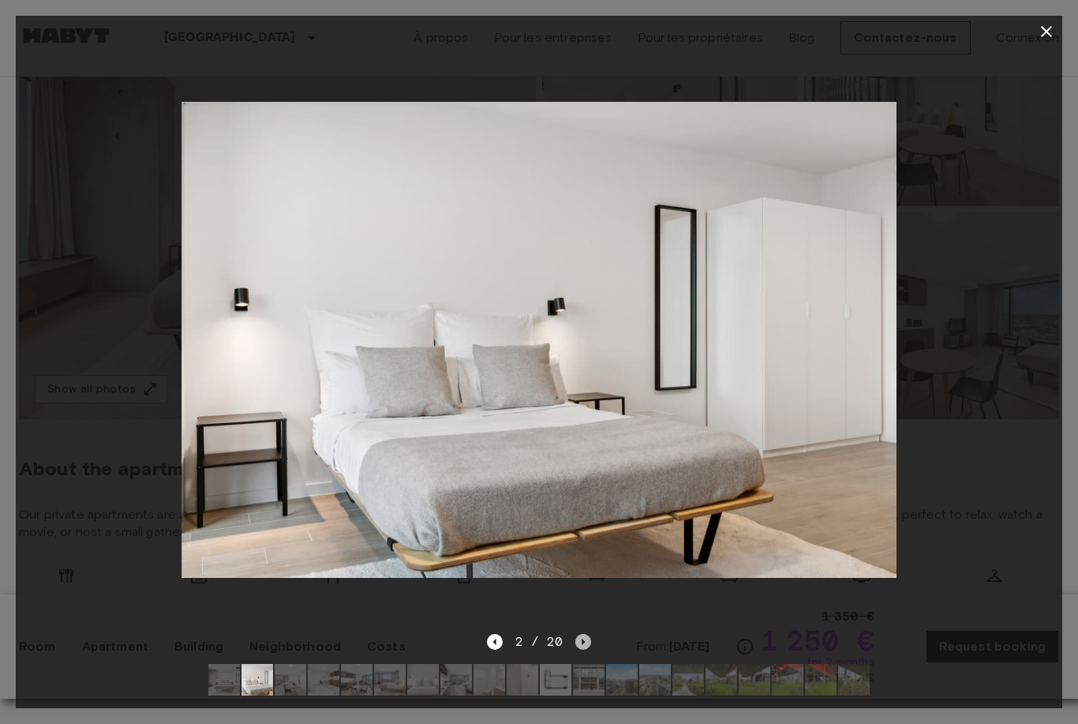
click at [583, 650] on icon "Next image" at bounding box center [583, 642] width 16 height 16
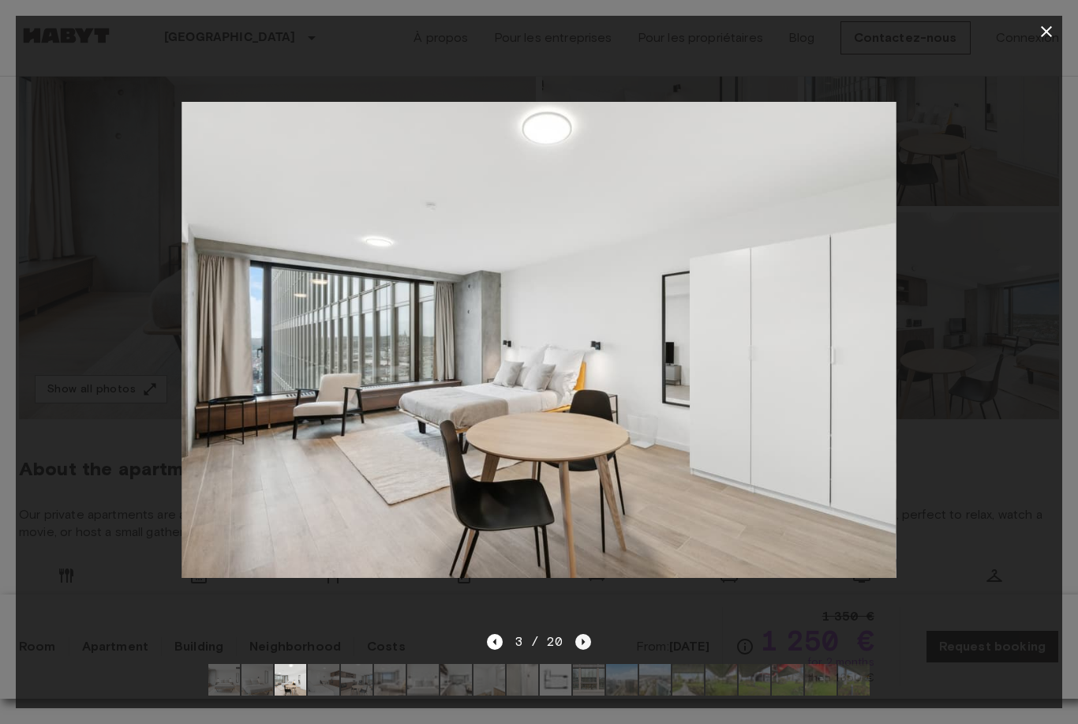
click at [583, 650] on icon "Next image" at bounding box center [583, 642] width 16 height 16
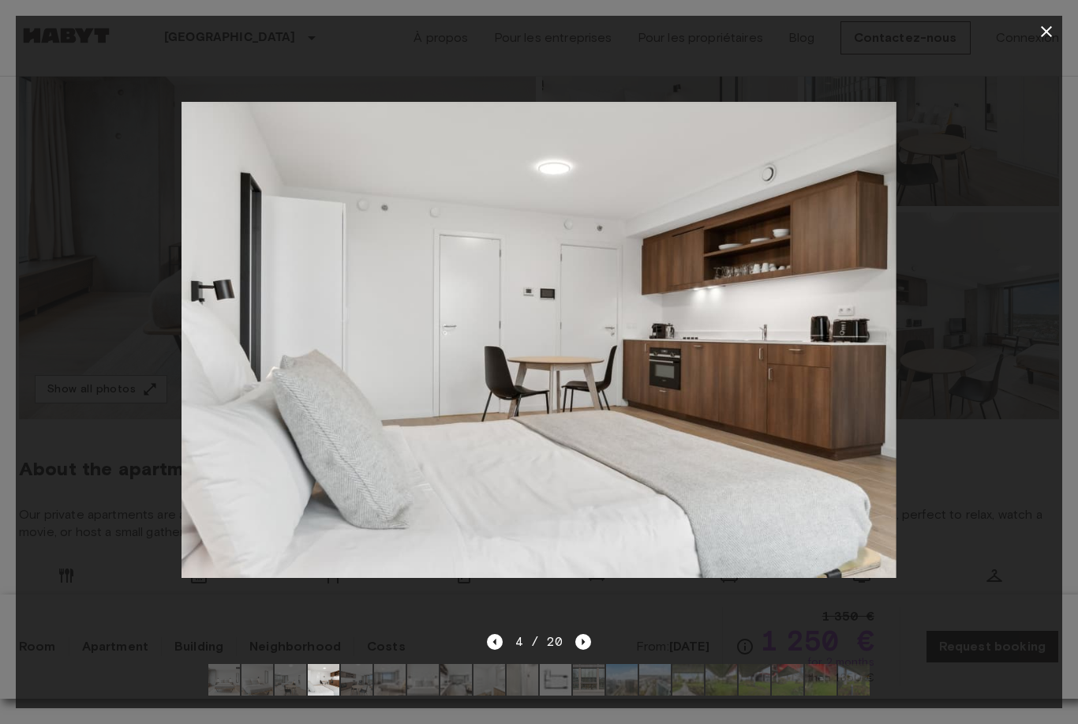
click at [584, 651] on div "4 / 20" at bounding box center [539, 641] width 105 height 19
click at [579, 650] on icon "Next image" at bounding box center [583, 642] width 16 height 16
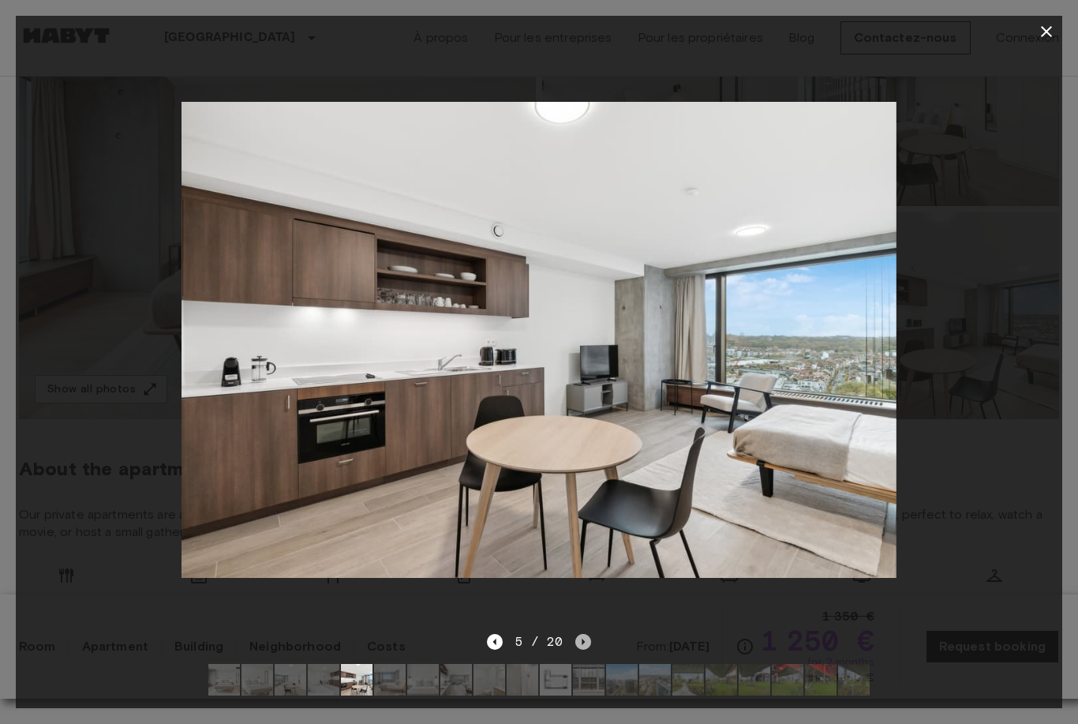
click at [579, 650] on icon "Next image" at bounding box center [583, 642] width 16 height 16
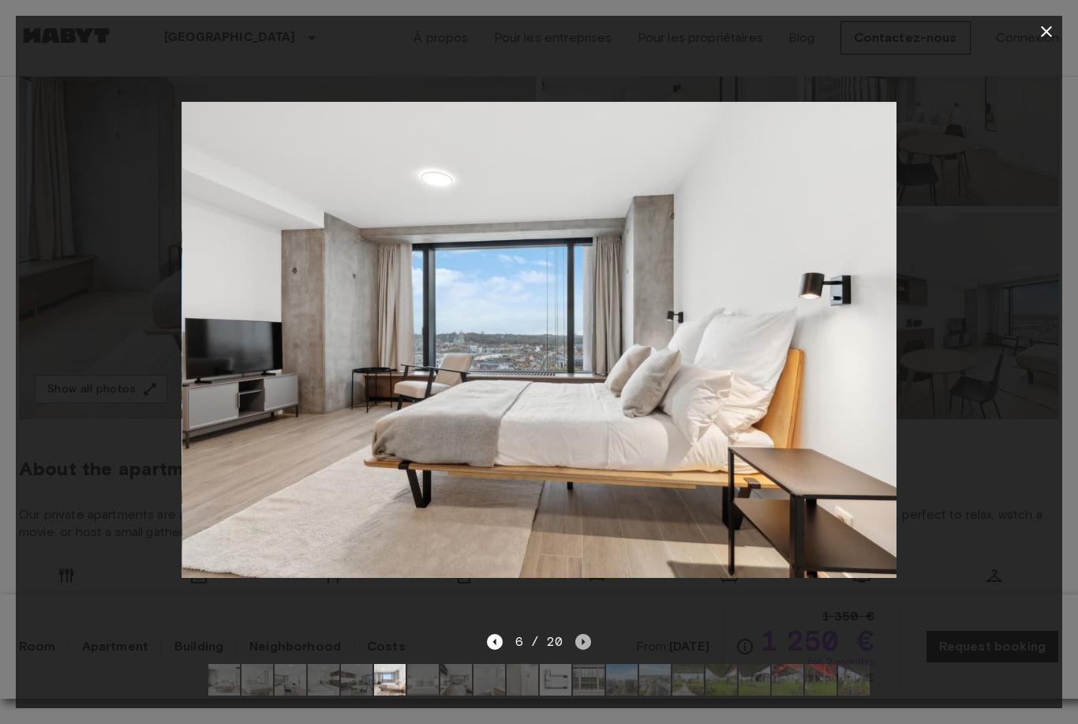
click at [577, 650] on icon "Next image" at bounding box center [583, 642] width 16 height 16
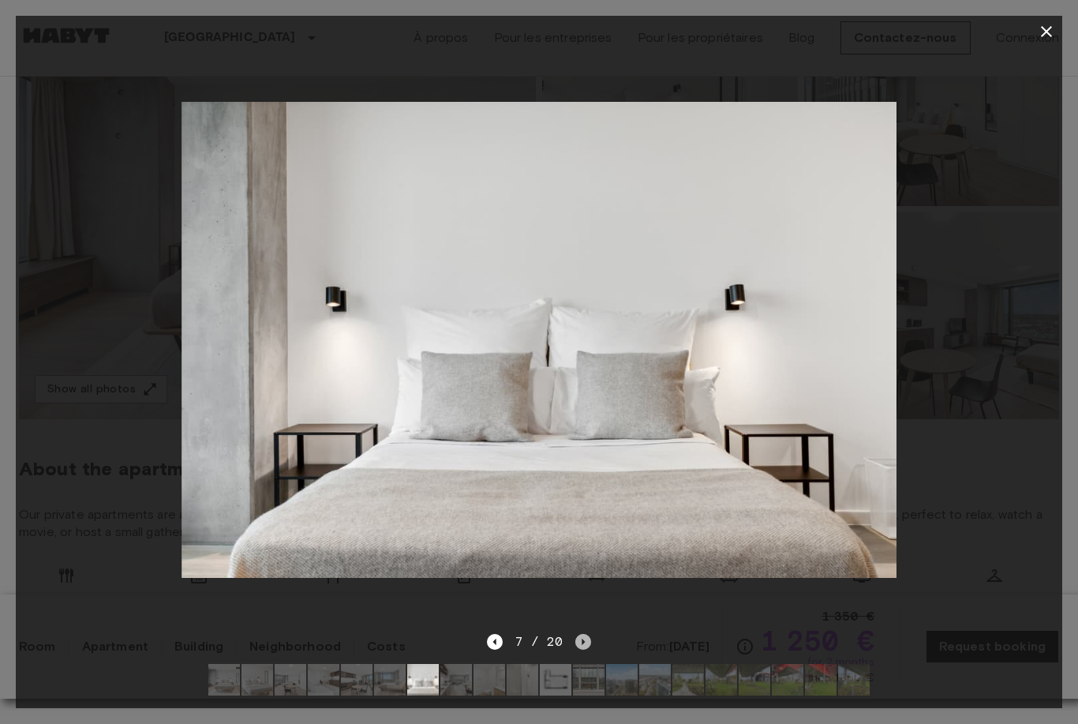
click at [577, 650] on icon "Next image" at bounding box center [583, 642] width 16 height 16
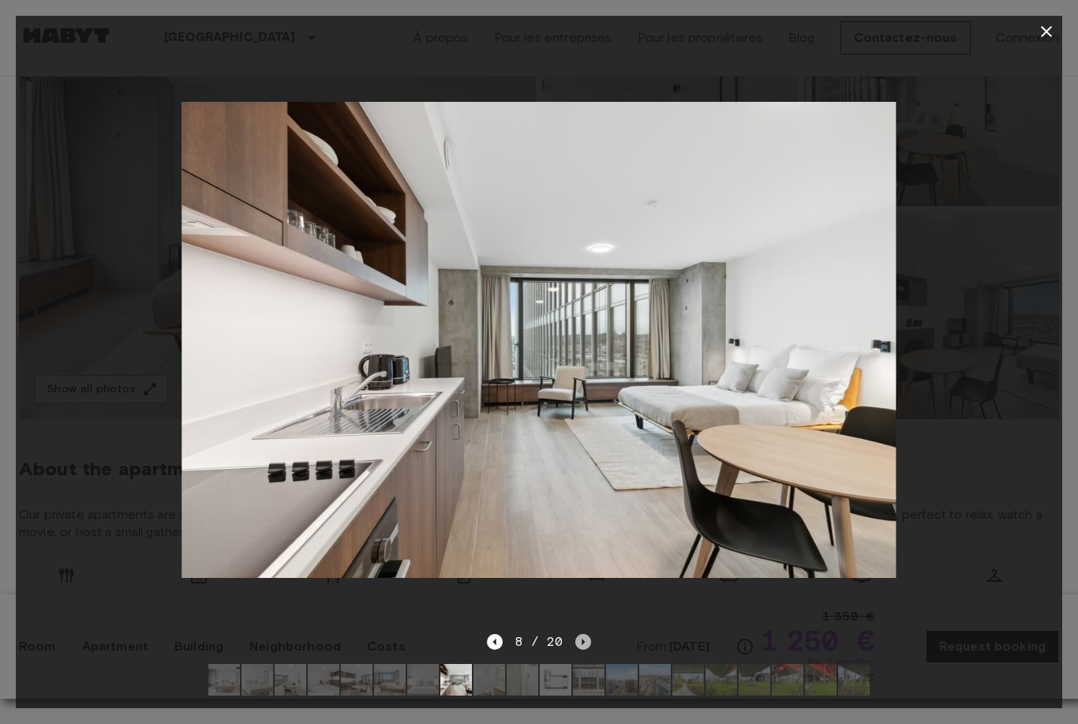
click at [577, 650] on icon "Next image" at bounding box center [583, 642] width 16 height 16
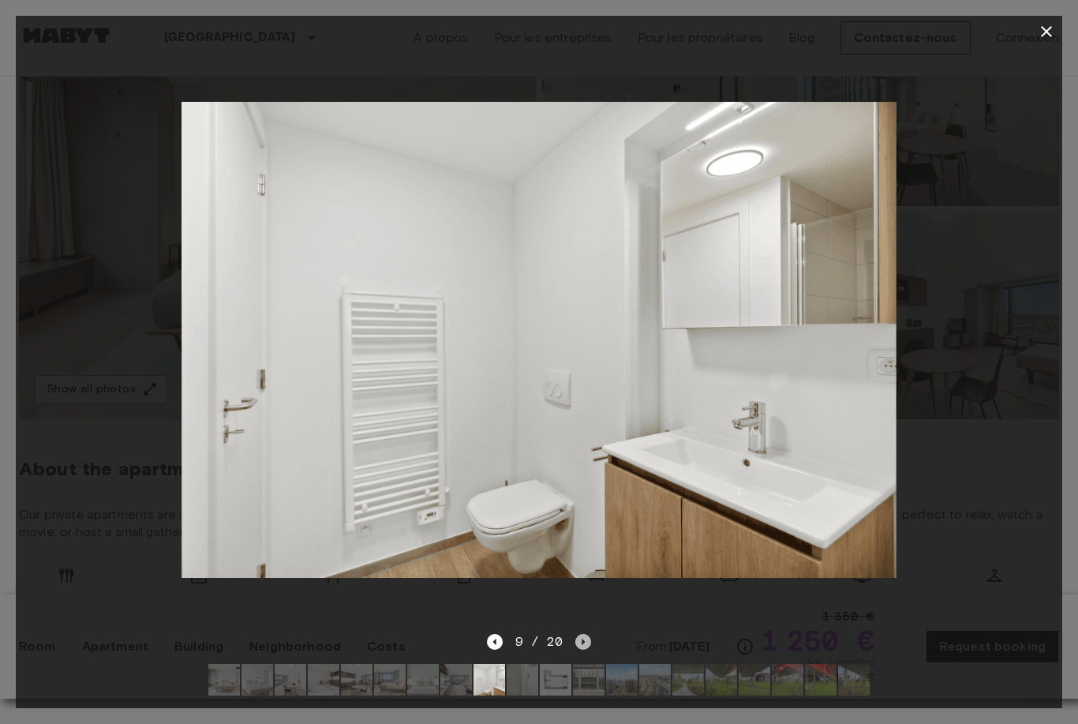
click at [577, 650] on icon "Next image" at bounding box center [583, 642] width 16 height 16
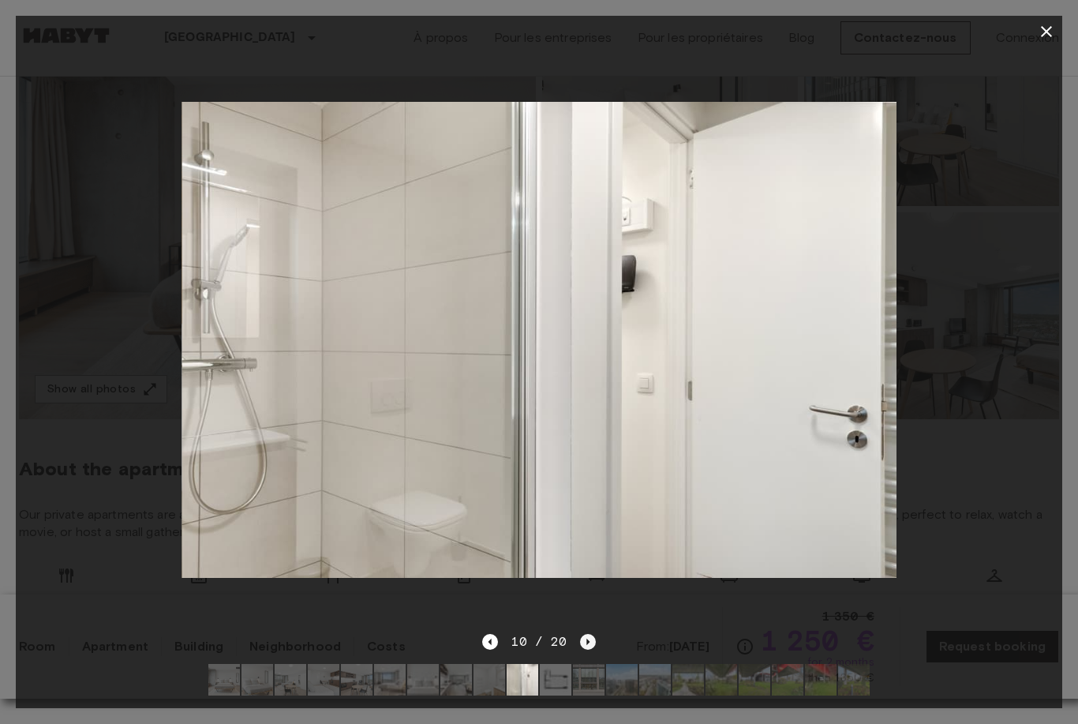
click at [577, 651] on div "10 / 20" at bounding box center [538, 641] width 113 height 19
click at [589, 650] on icon "Next image" at bounding box center [588, 642] width 16 height 16
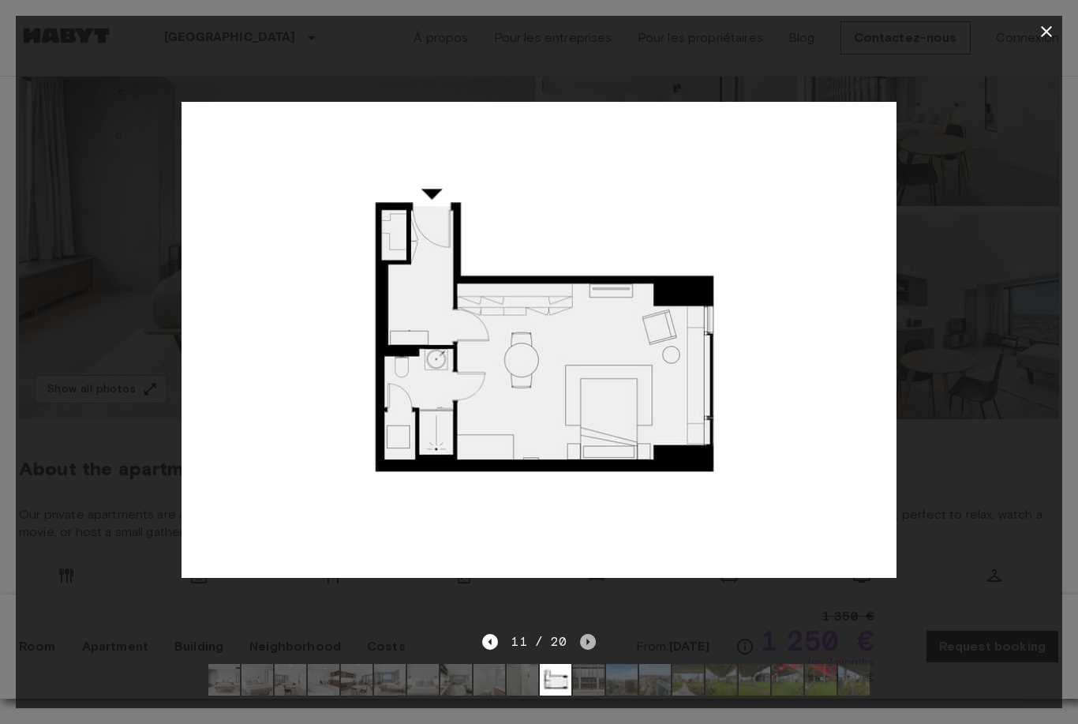
click at [583, 650] on icon "Next image" at bounding box center [588, 642] width 16 height 16
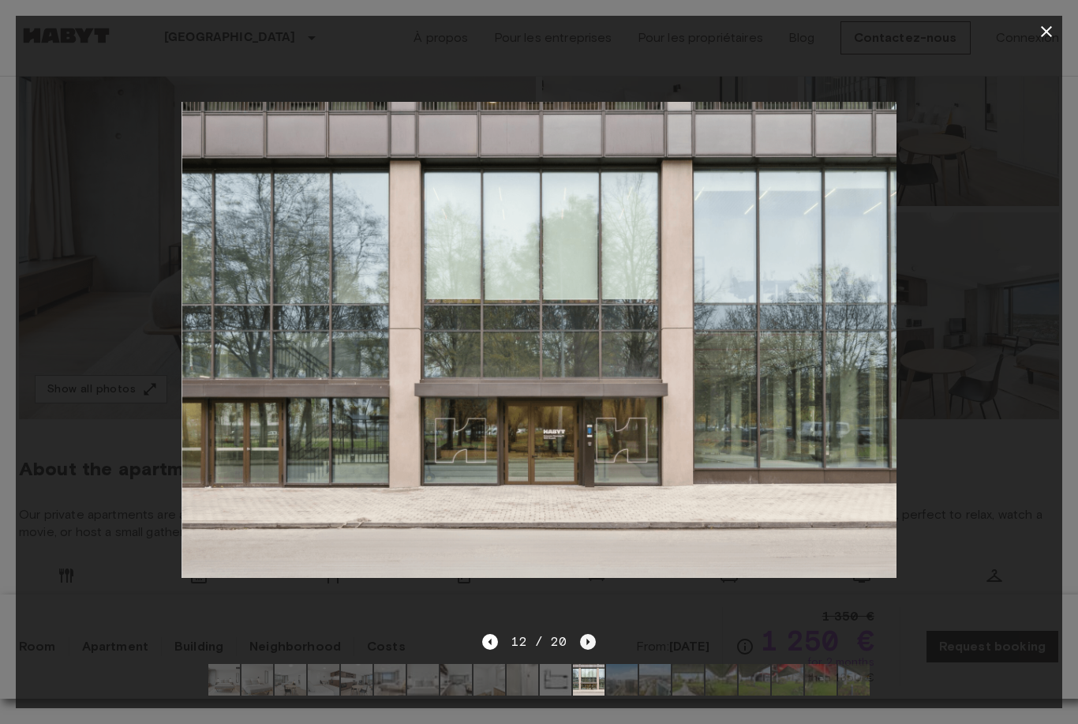
click at [583, 650] on icon "Next image" at bounding box center [588, 642] width 16 height 16
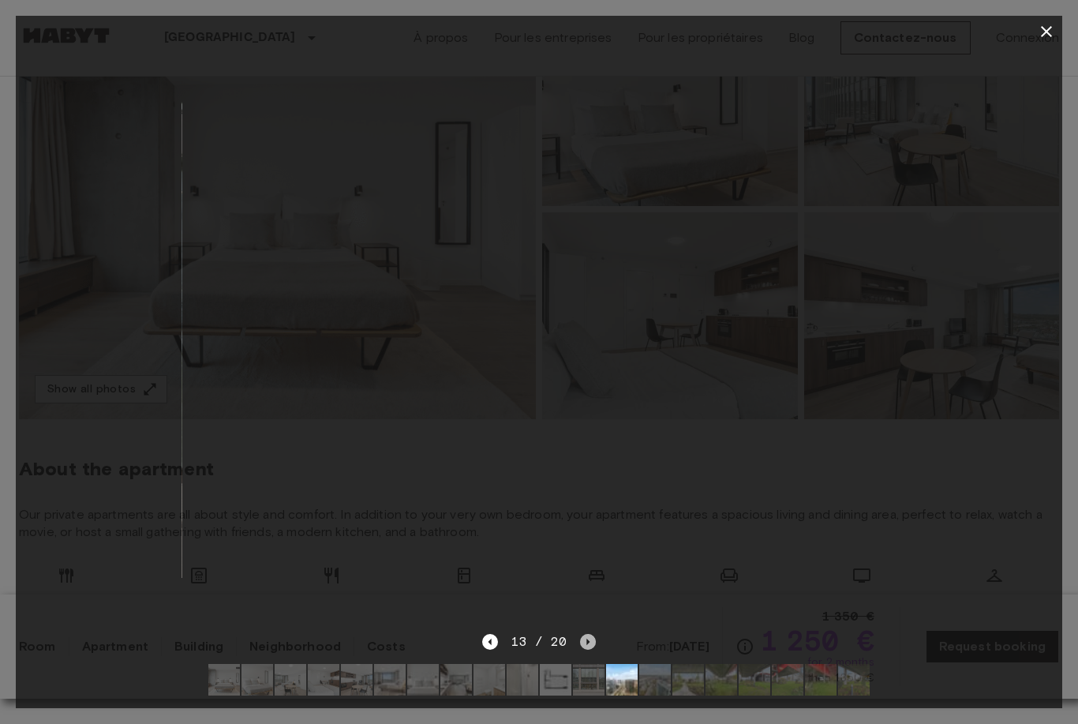
click at [583, 650] on icon "Next image" at bounding box center [588, 642] width 16 height 16
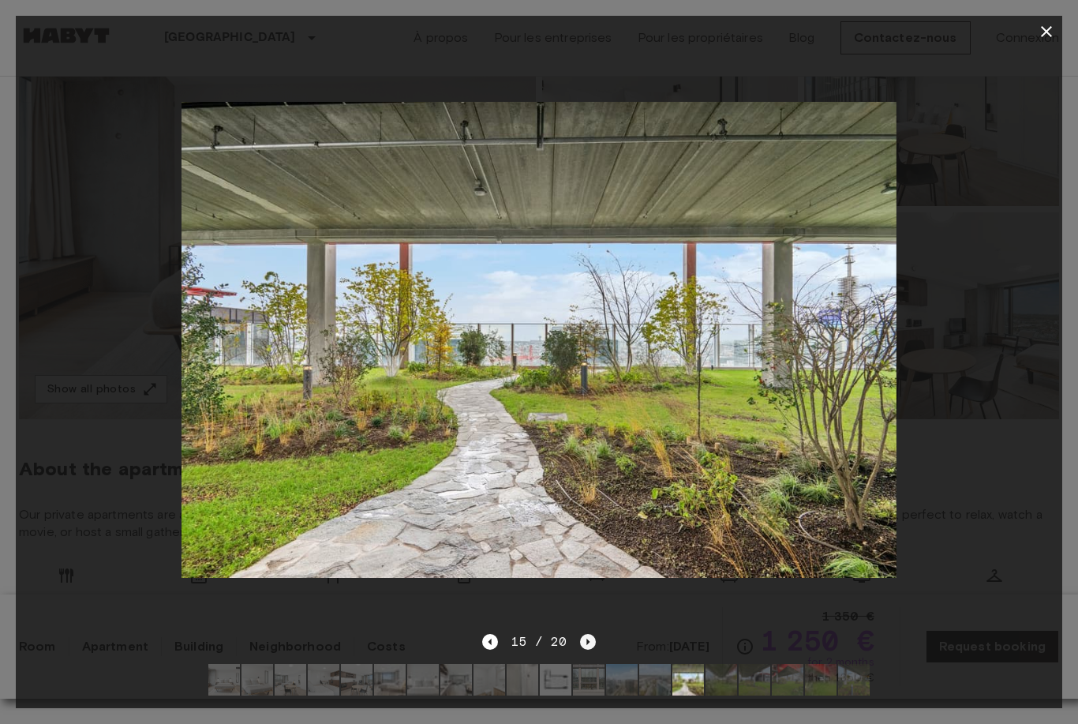
click at [583, 650] on icon "Next image" at bounding box center [588, 642] width 16 height 16
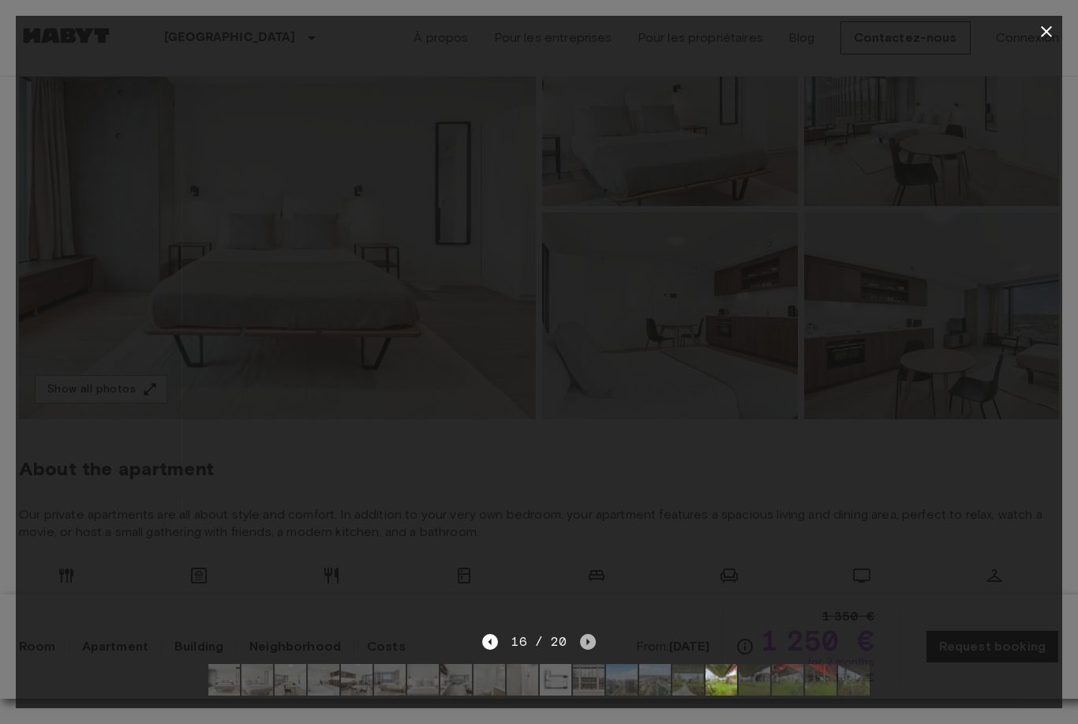
click at [583, 650] on icon "Next image" at bounding box center [588, 642] width 16 height 16
click at [585, 650] on icon "Next image" at bounding box center [588, 642] width 16 height 16
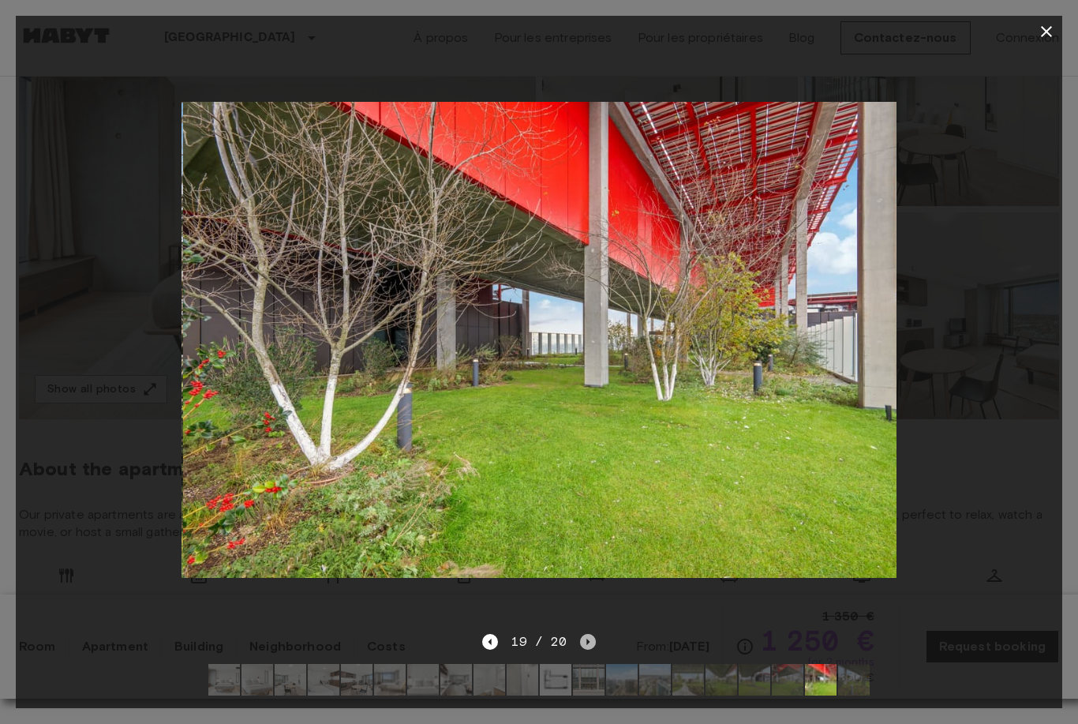
click at [585, 650] on icon "Next image" at bounding box center [588, 642] width 16 height 16
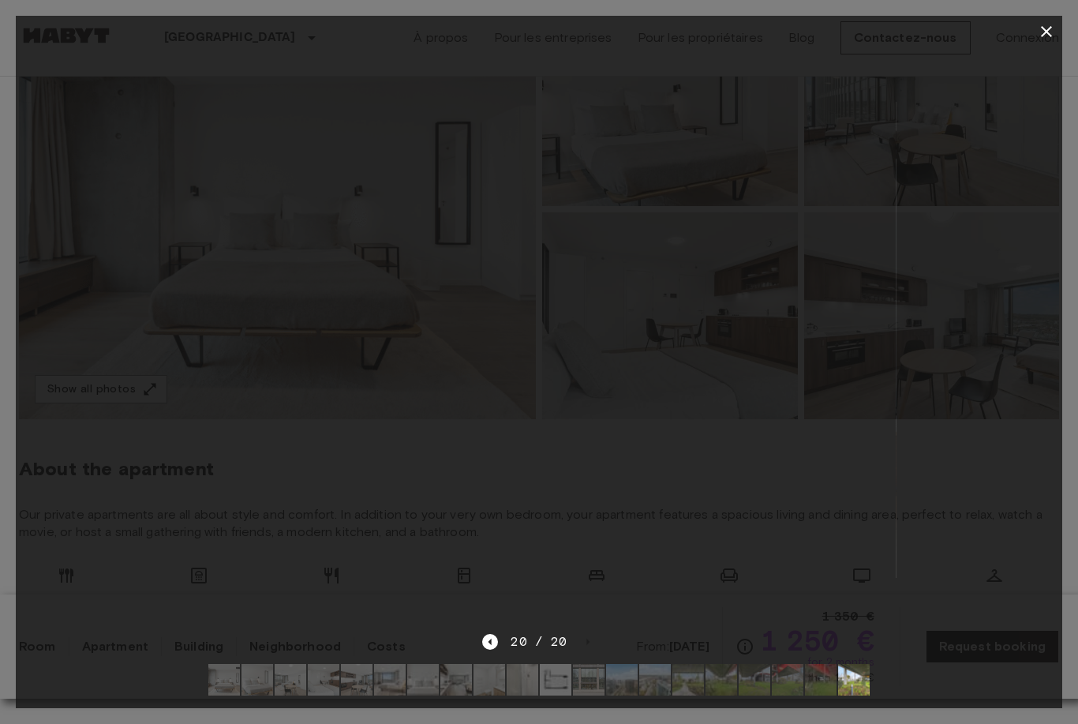
click at [973, 453] on div at bounding box center [539, 339] width 1047 height 585
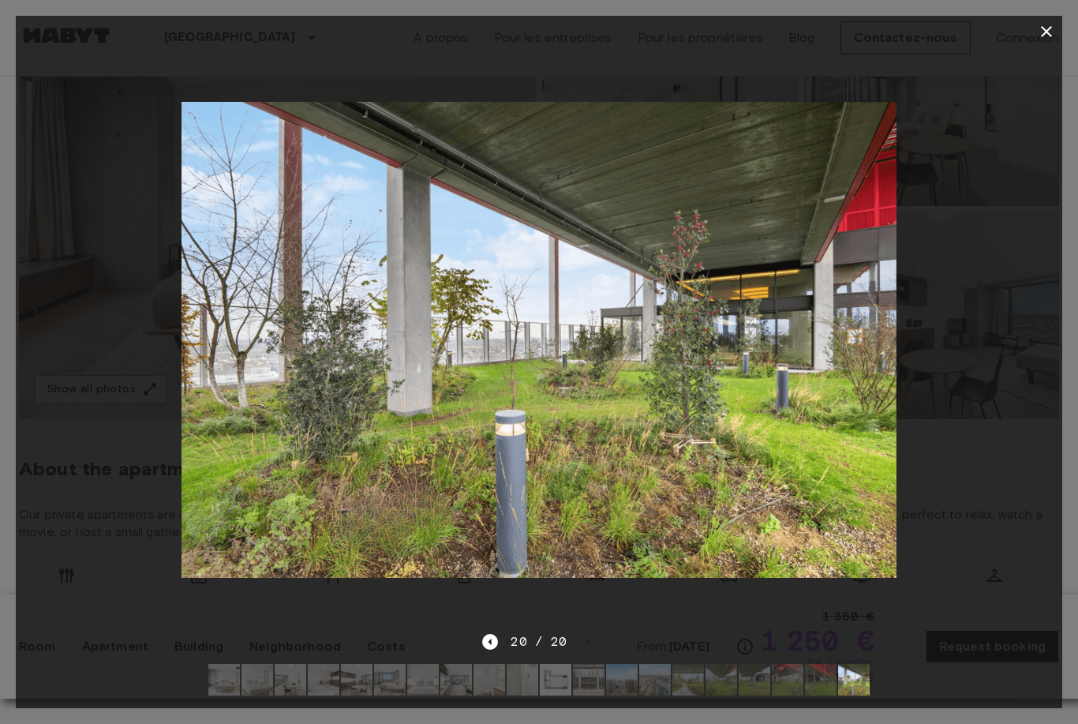
click at [1036, 30] on button "button" at bounding box center [1047, 32] width 32 height 32
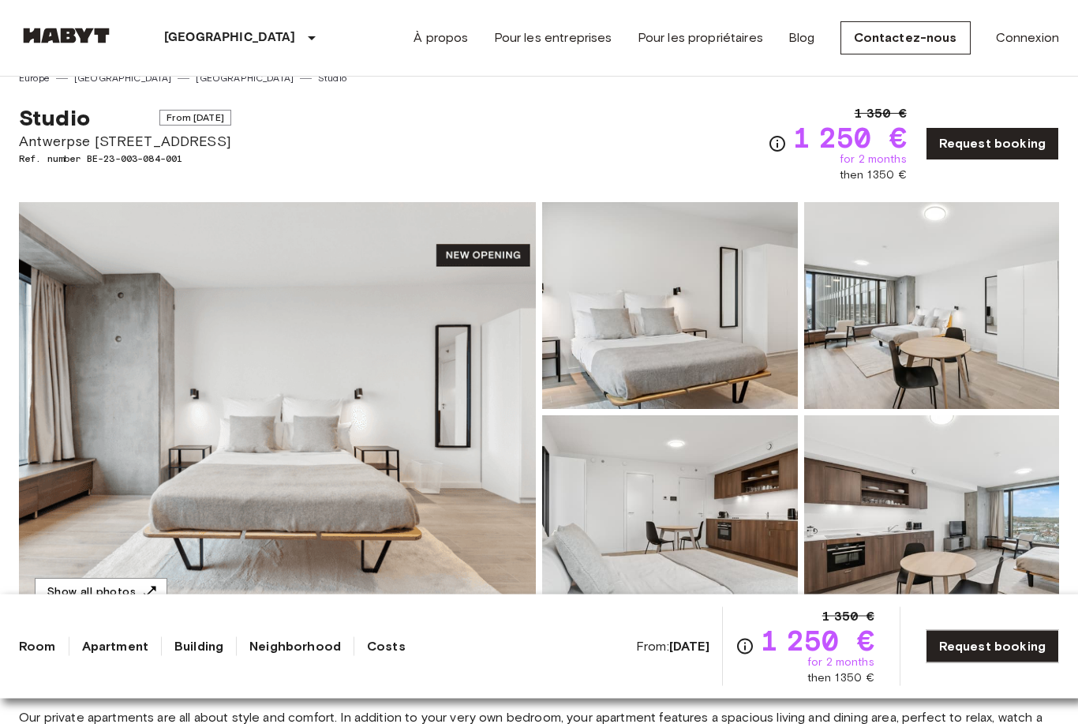
scroll to position [0, 0]
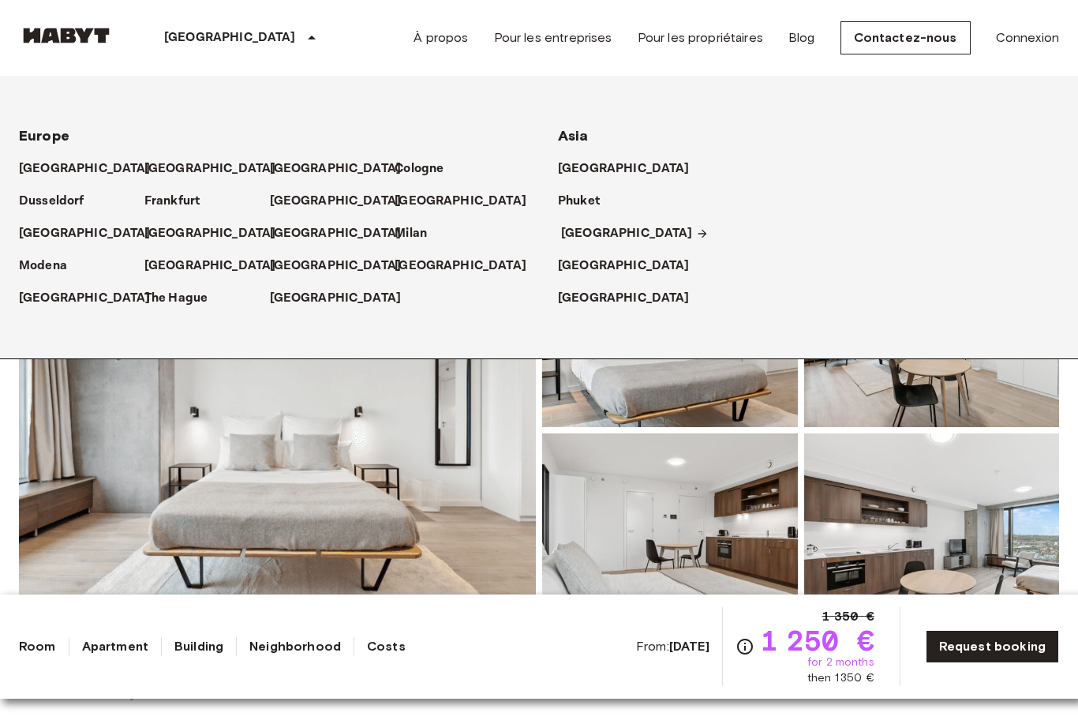
click at [571, 231] on p "[GEOGRAPHIC_DATA]" at bounding box center [627, 233] width 132 height 19
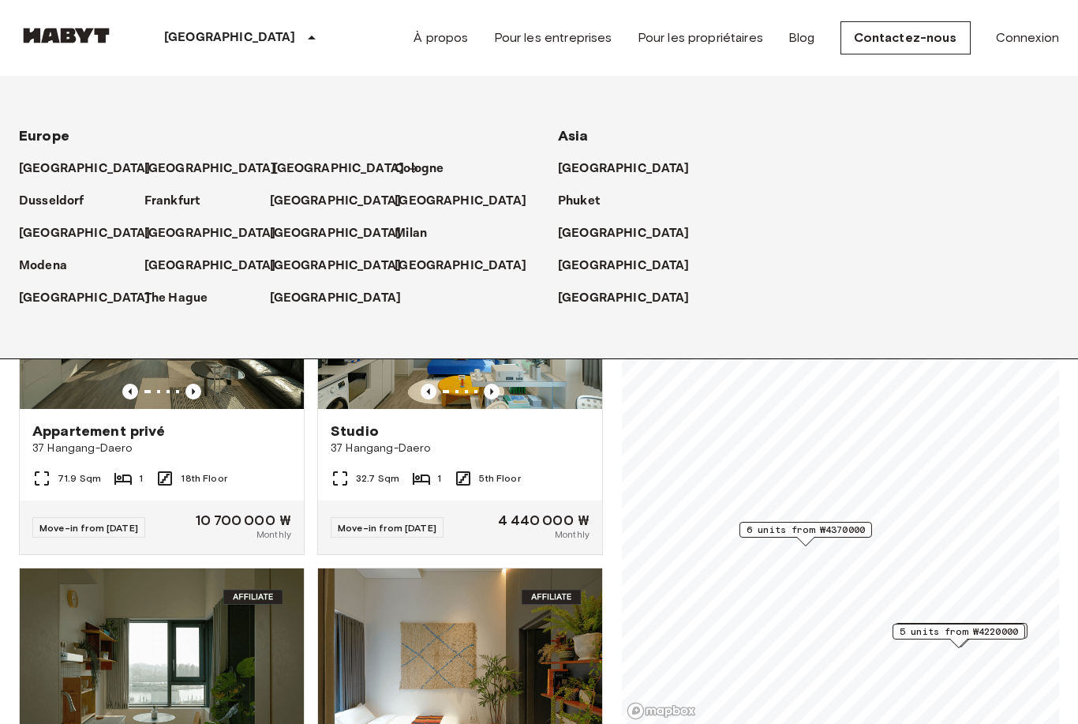
click at [288, 165] on p "[GEOGRAPHIC_DATA]" at bounding box center [339, 168] width 132 height 19
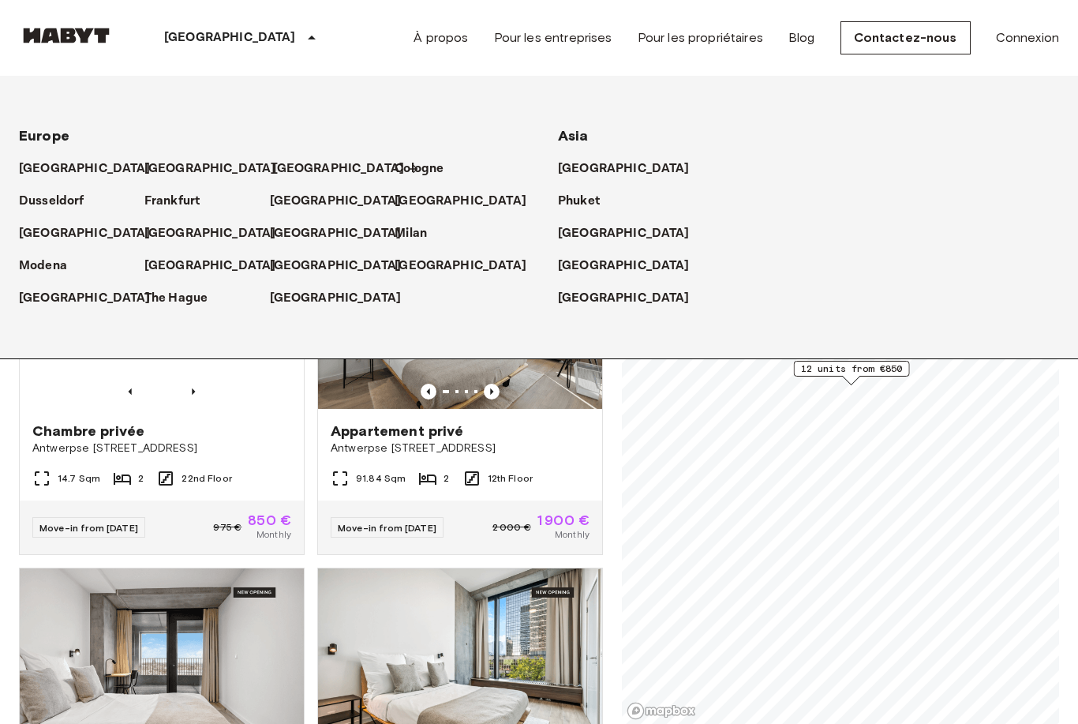
scroll to position [-1, 0]
click at [582, 234] on p "[GEOGRAPHIC_DATA]" at bounding box center [627, 233] width 132 height 19
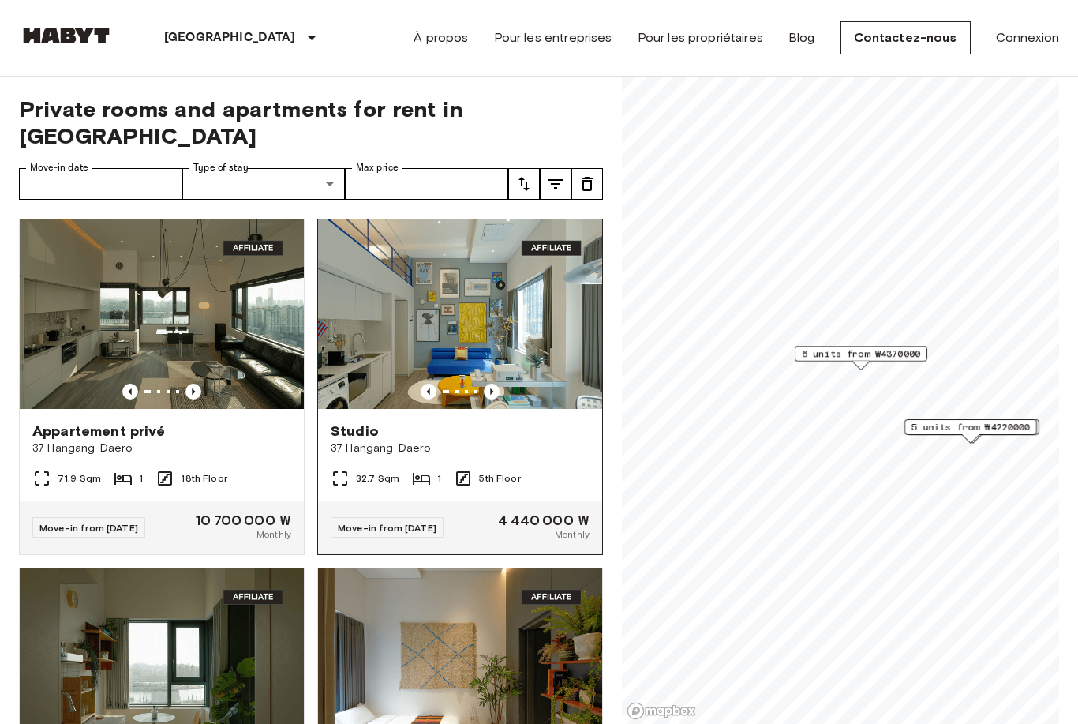
click at [516, 440] on span "37 Hangang-Daero" at bounding box center [460, 448] width 259 height 16
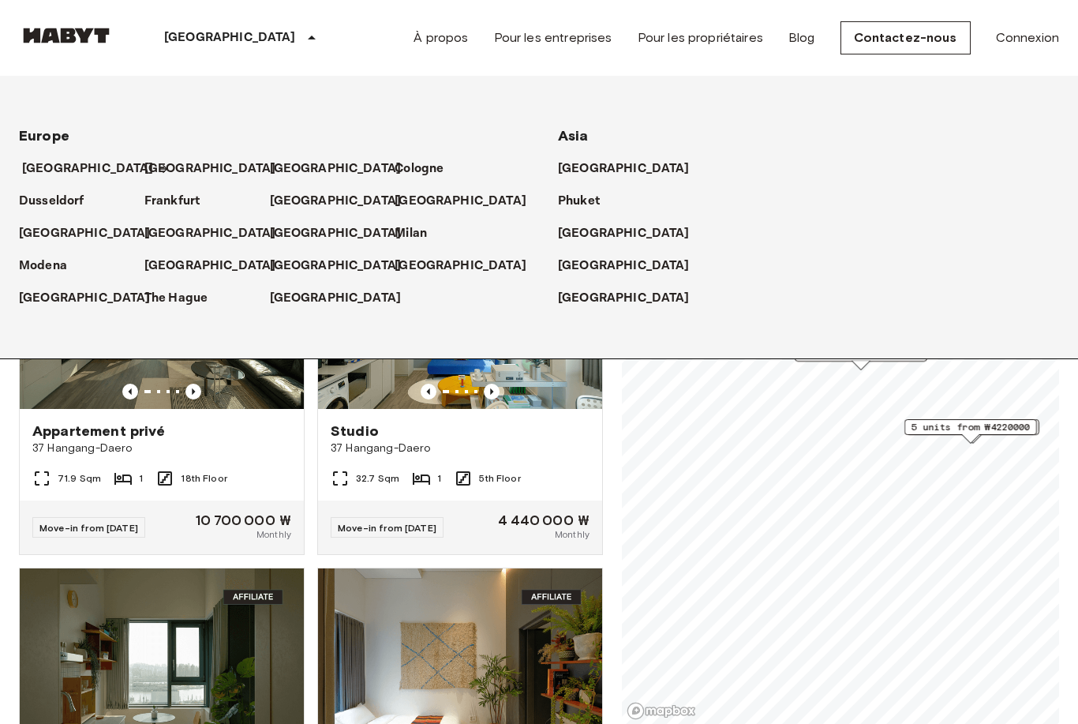
click at [61, 171] on p "[GEOGRAPHIC_DATA]" at bounding box center [88, 168] width 132 height 19
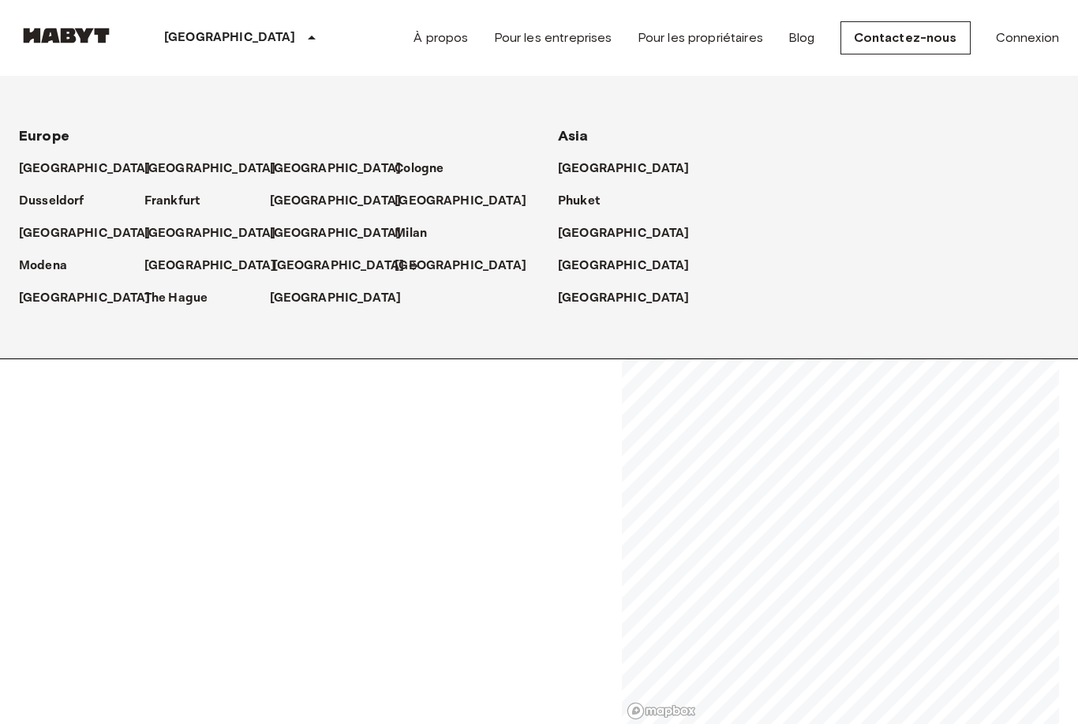
click at [276, 260] on p "[GEOGRAPHIC_DATA]" at bounding box center [339, 266] width 132 height 19
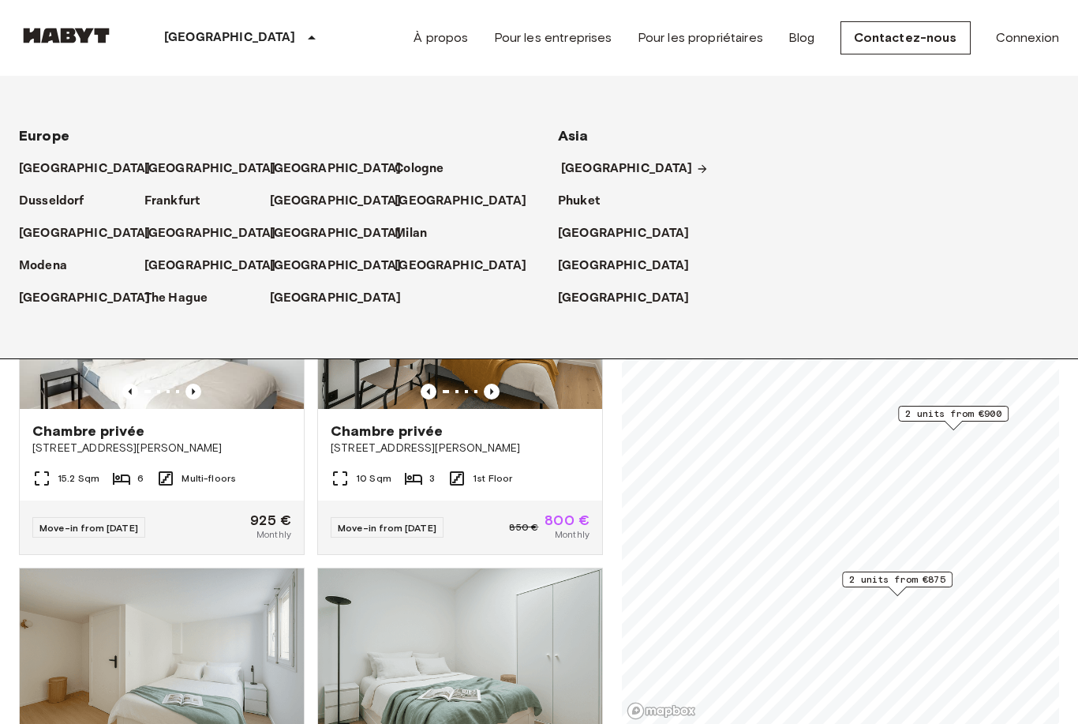
click at [612, 166] on p "[GEOGRAPHIC_DATA]" at bounding box center [627, 168] width 132 height 19
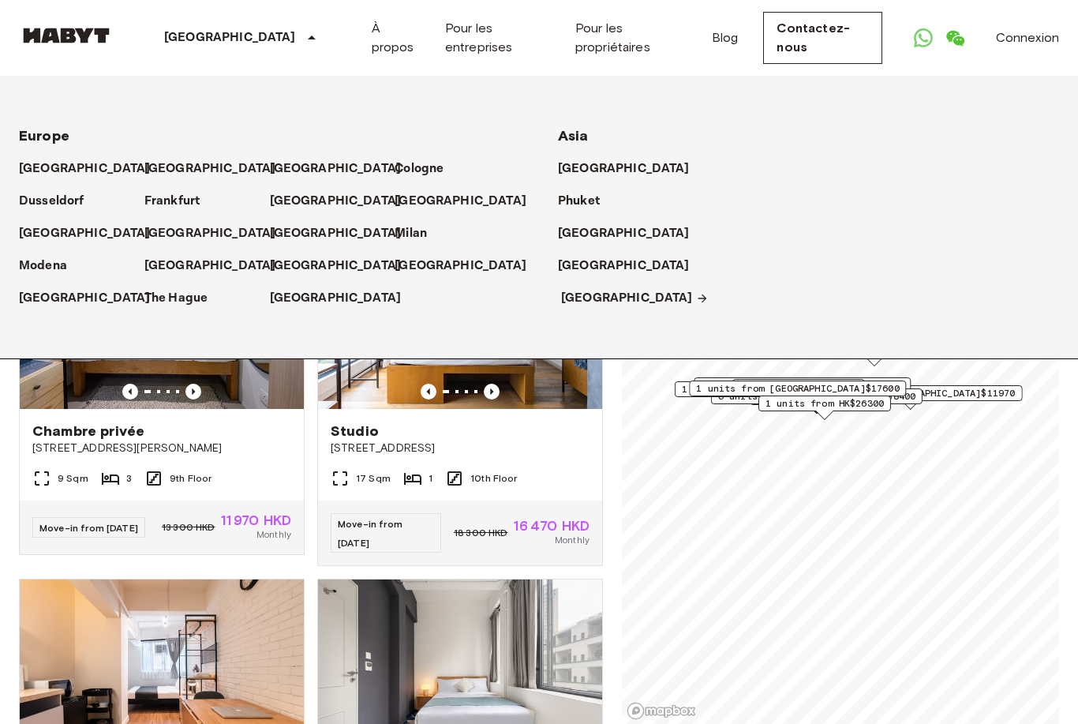
click at [570, 298] on p "[GEOGRAPHIC_DATA]" at bounding box center [627, 298] width 132 height 19
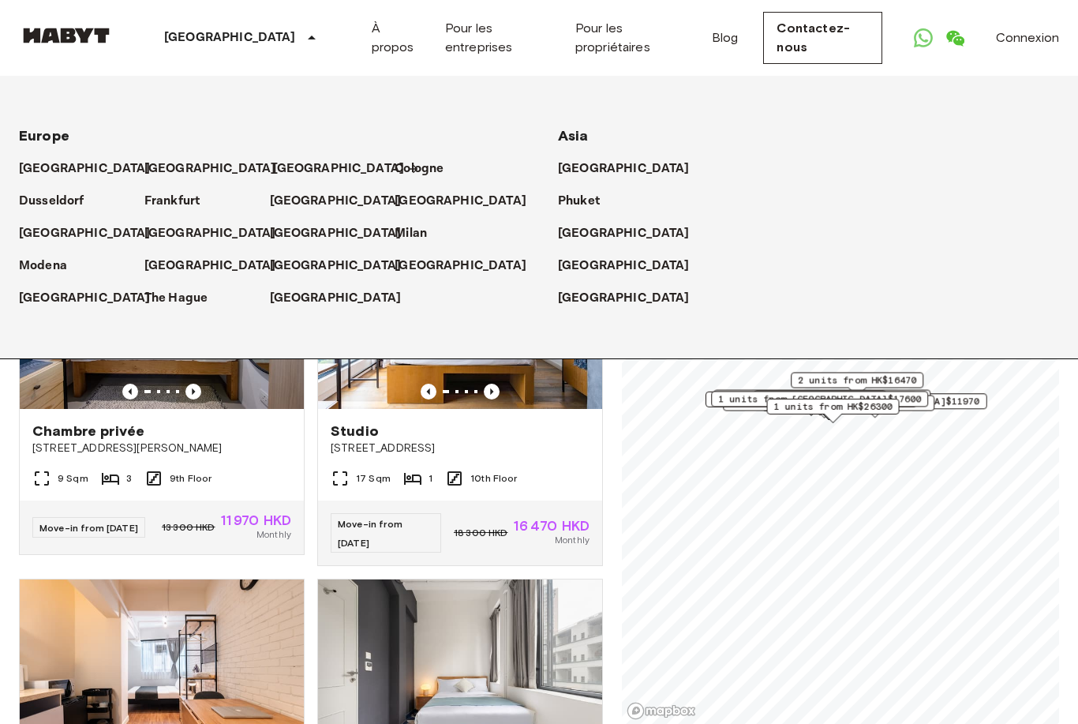
click at [307, 167] on p "[GEOGRAPHIC_DATA]" at bounding box center [339, 168] width 132 height 19
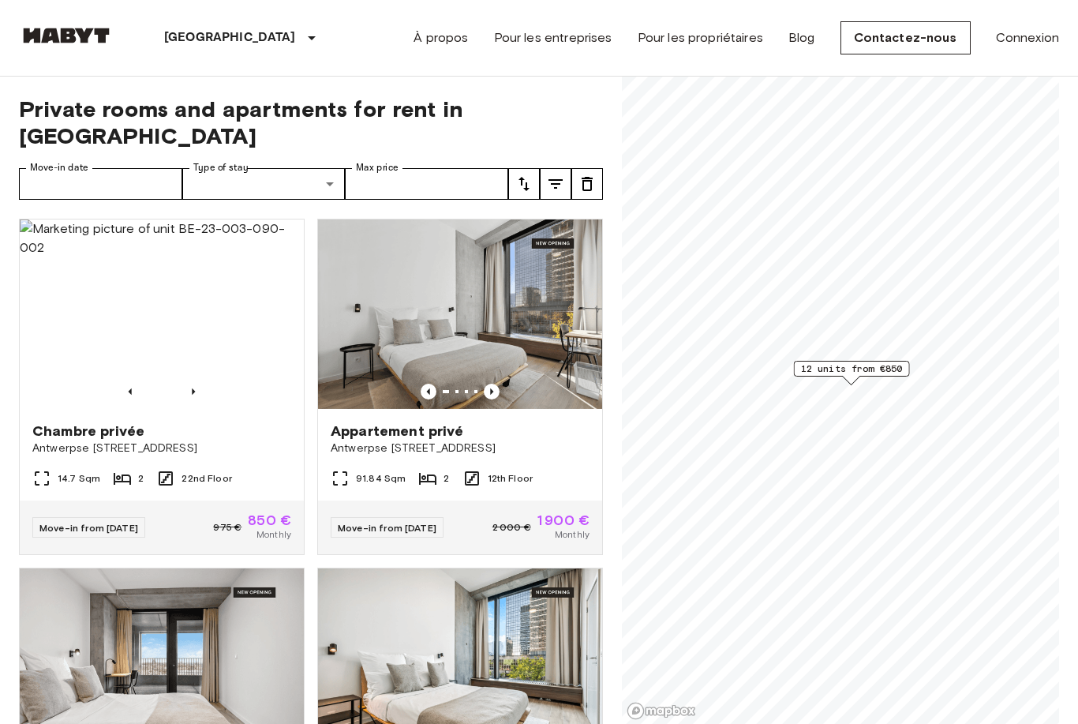
click at [93, 36] on img at bounding box center [66, 36] width 95 height 16
